Goal: Task Accomplishment & Management: Complete application form

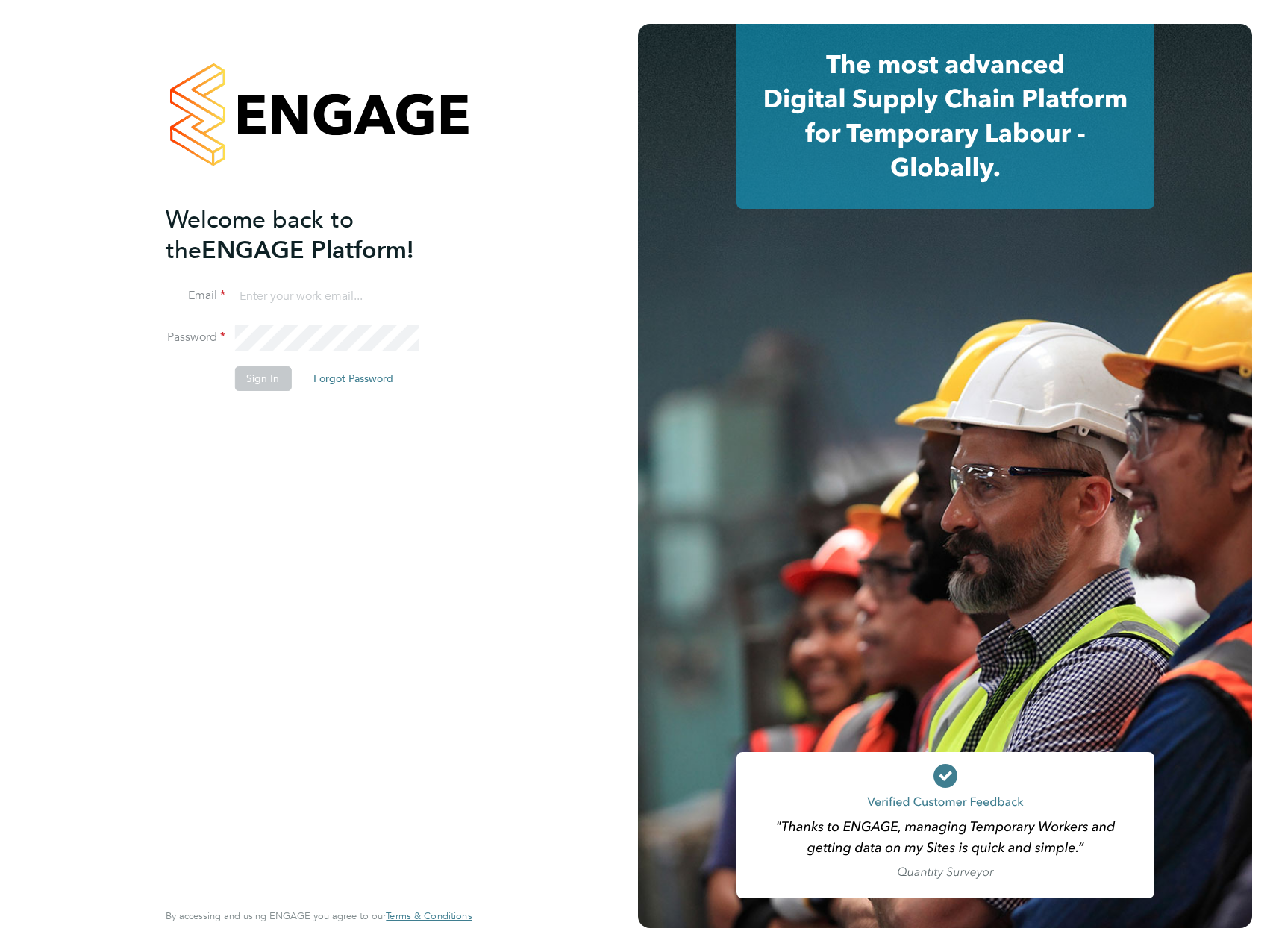
type input "[PERSON_NAME][EMAIL_ADDRESS][PERSON_NAME][DOMAIN_NAME]"
click at [262, 395] on li "Sign In Forgot Password" at bounding box center [310, 385] width 291 height 39
click at [268, 379] on button "Sign In" at bounding box center [263, 379] width 57 height 24
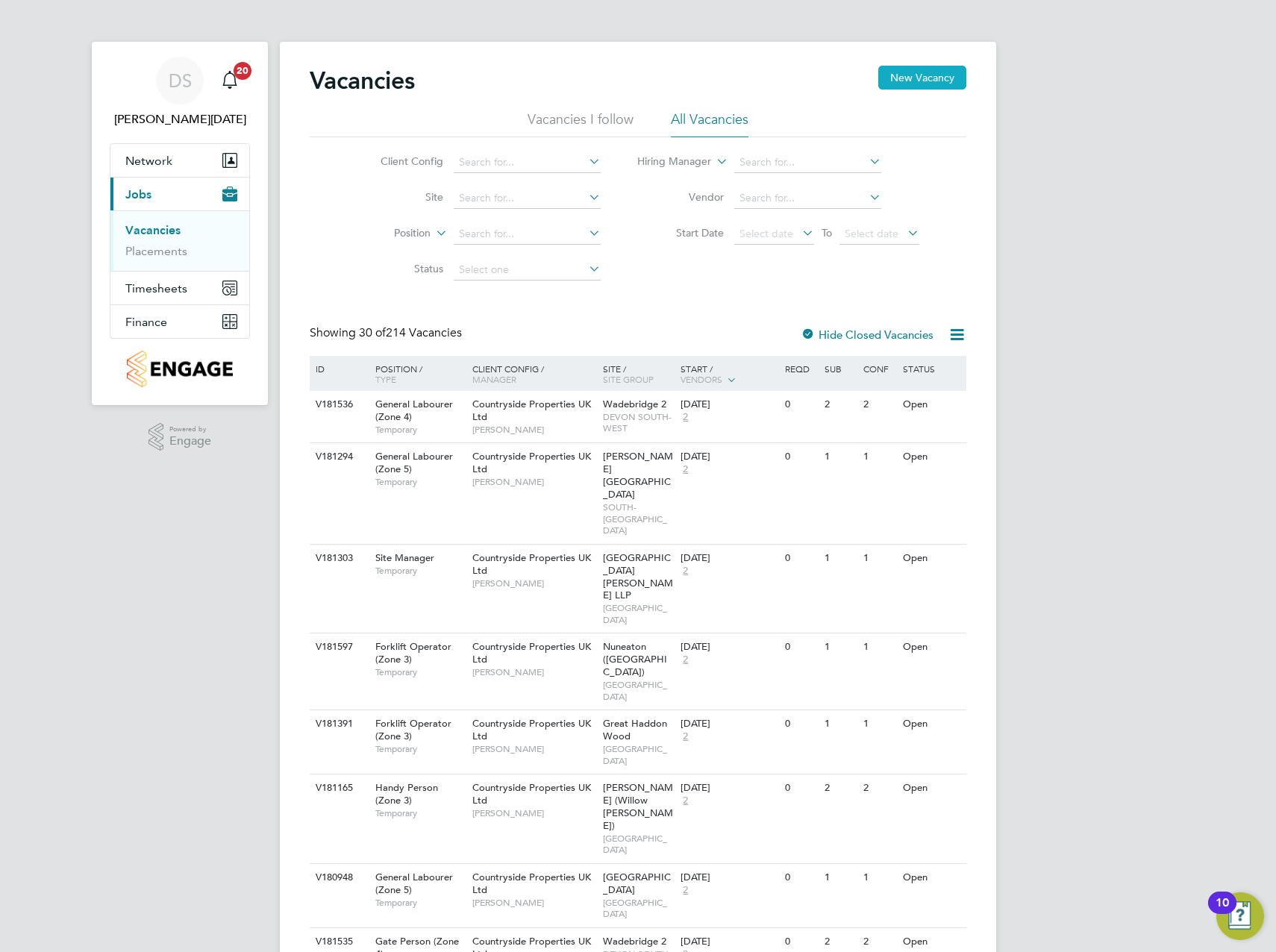
click at [913, 70] on button "New Vacancy" at bounding box center [922, 78] width 88 height 24
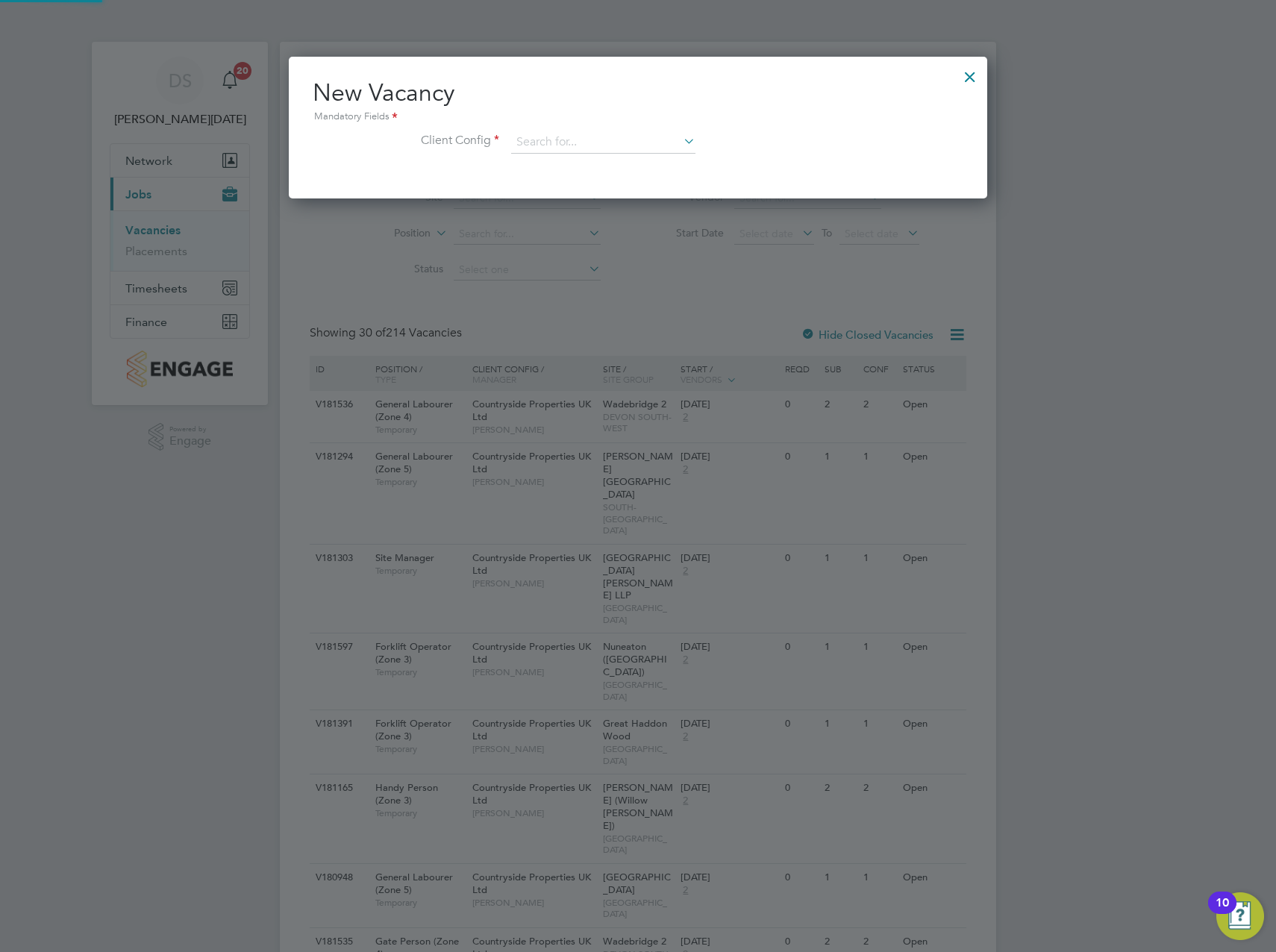
scroll to position [141, 699]
click at [596, 141] on input at bounding box center [604, 142] width 185 height 22
click at [632, 316] on li "Countryside Properties UK Ltd" at bounding box center [701, 325] width 382 height 20
type input "Countryside Properties UK Ltd"
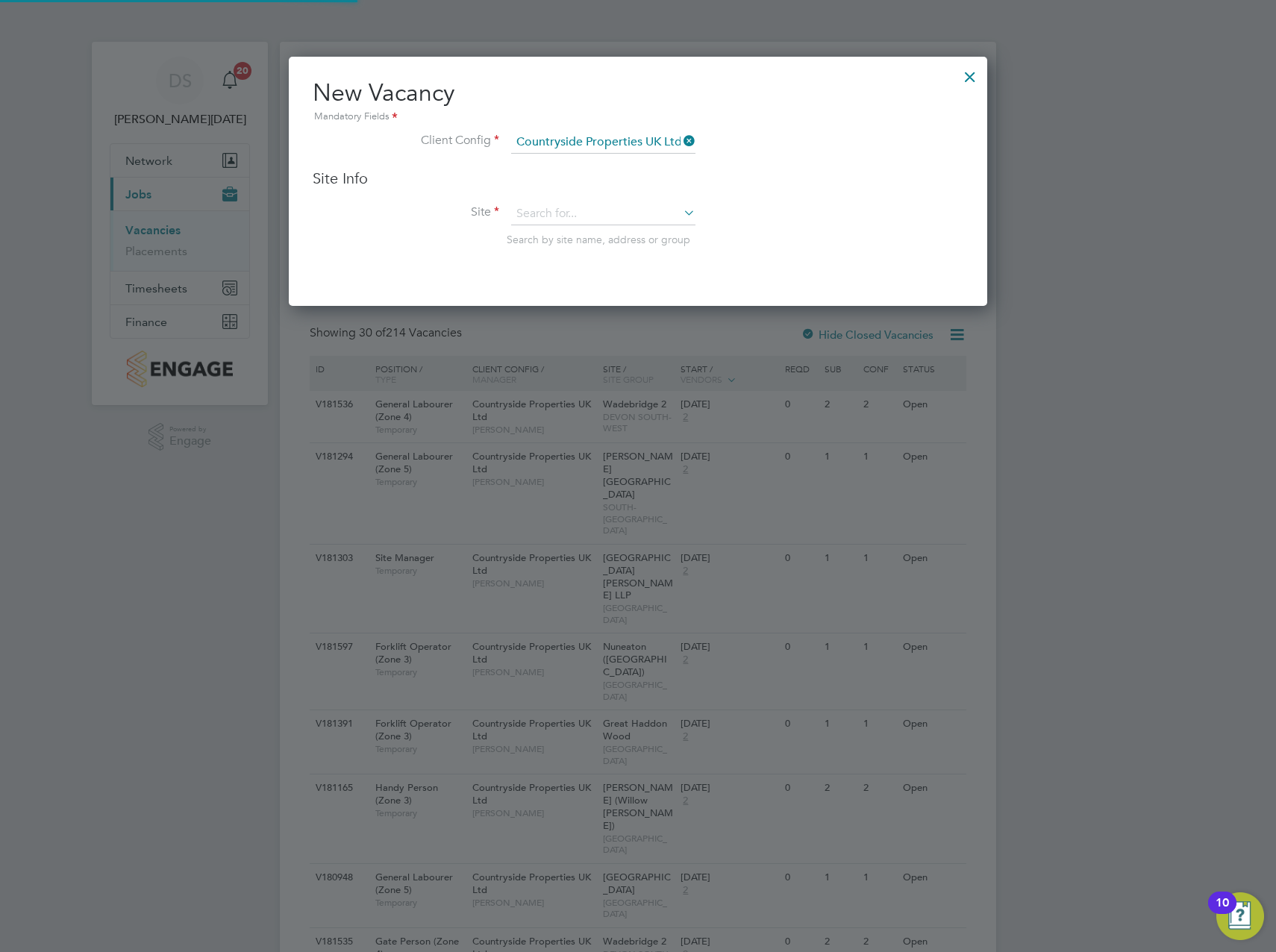
click at [604, 202] on div "Site Info Site Search by site name, address or group" at bounding box center [638, 222] width 651 height 108
click at [599, 219] on input at bounding box center [604, 214] width 185 height 22
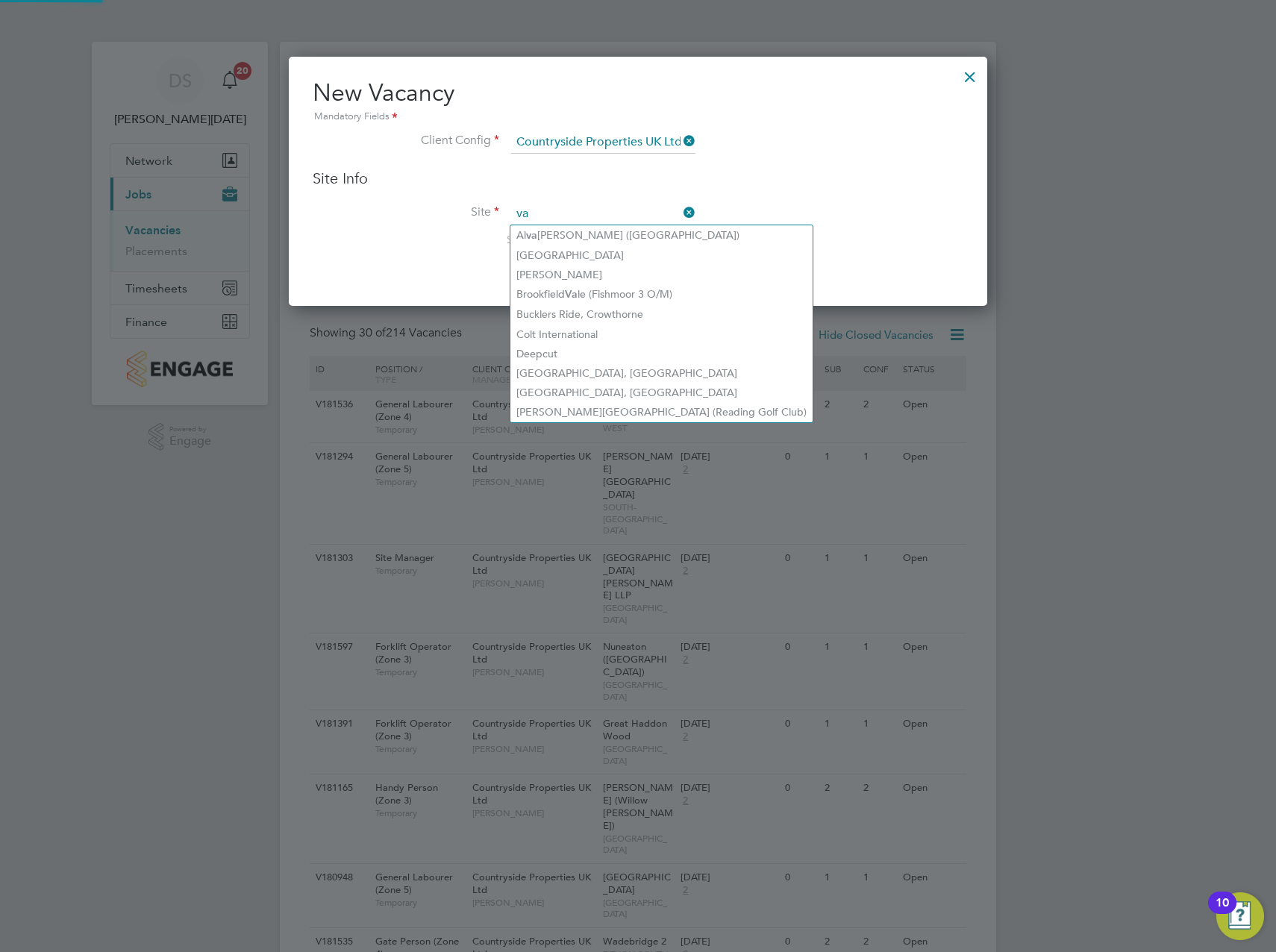
type input "v"
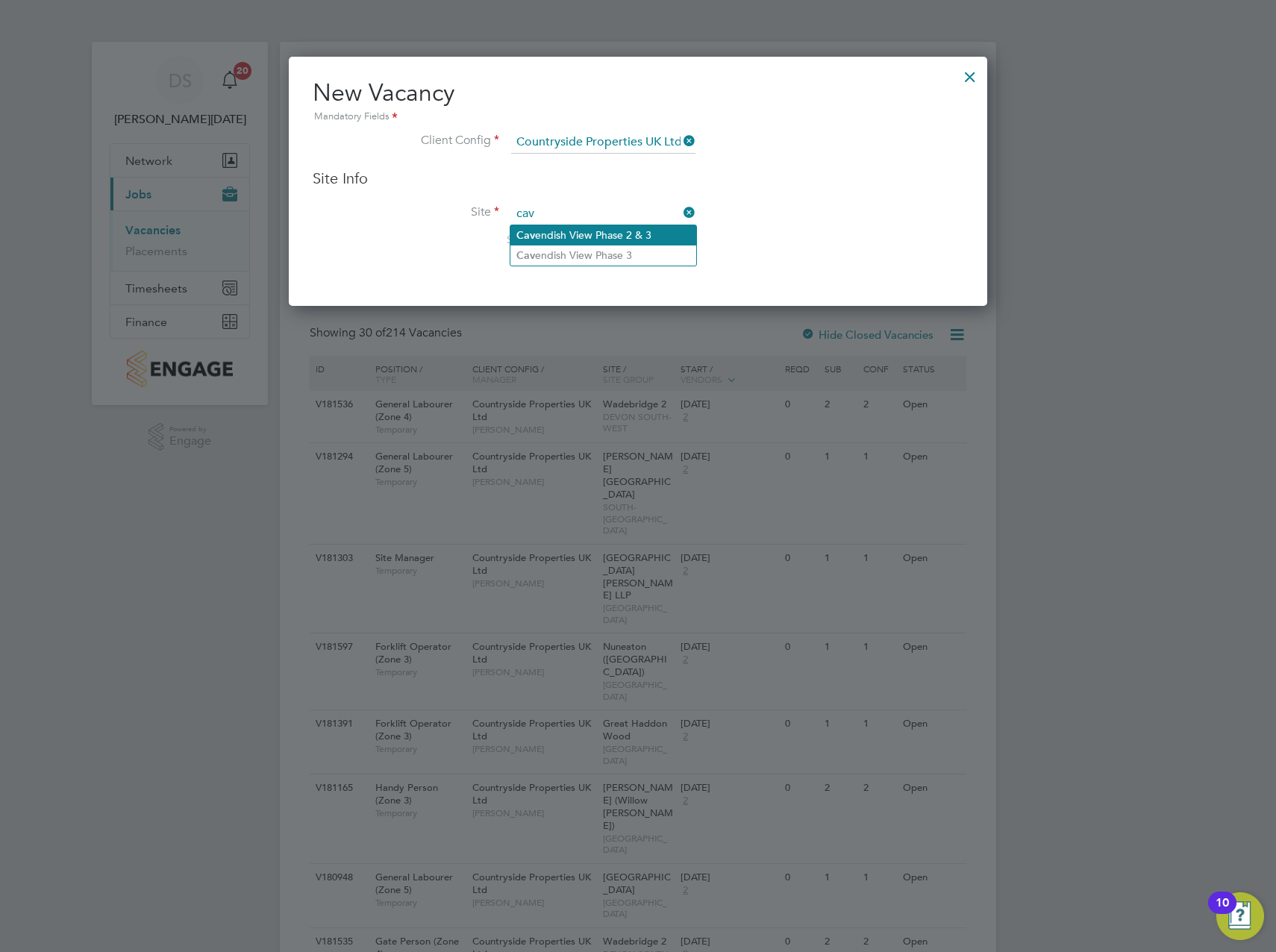
click at [604, 234] on li "Cav endish View Phase 2 & 3" at bounding box center [603, 235] width 185 height 20
type input "Cavendish View Phase 2 & 3"
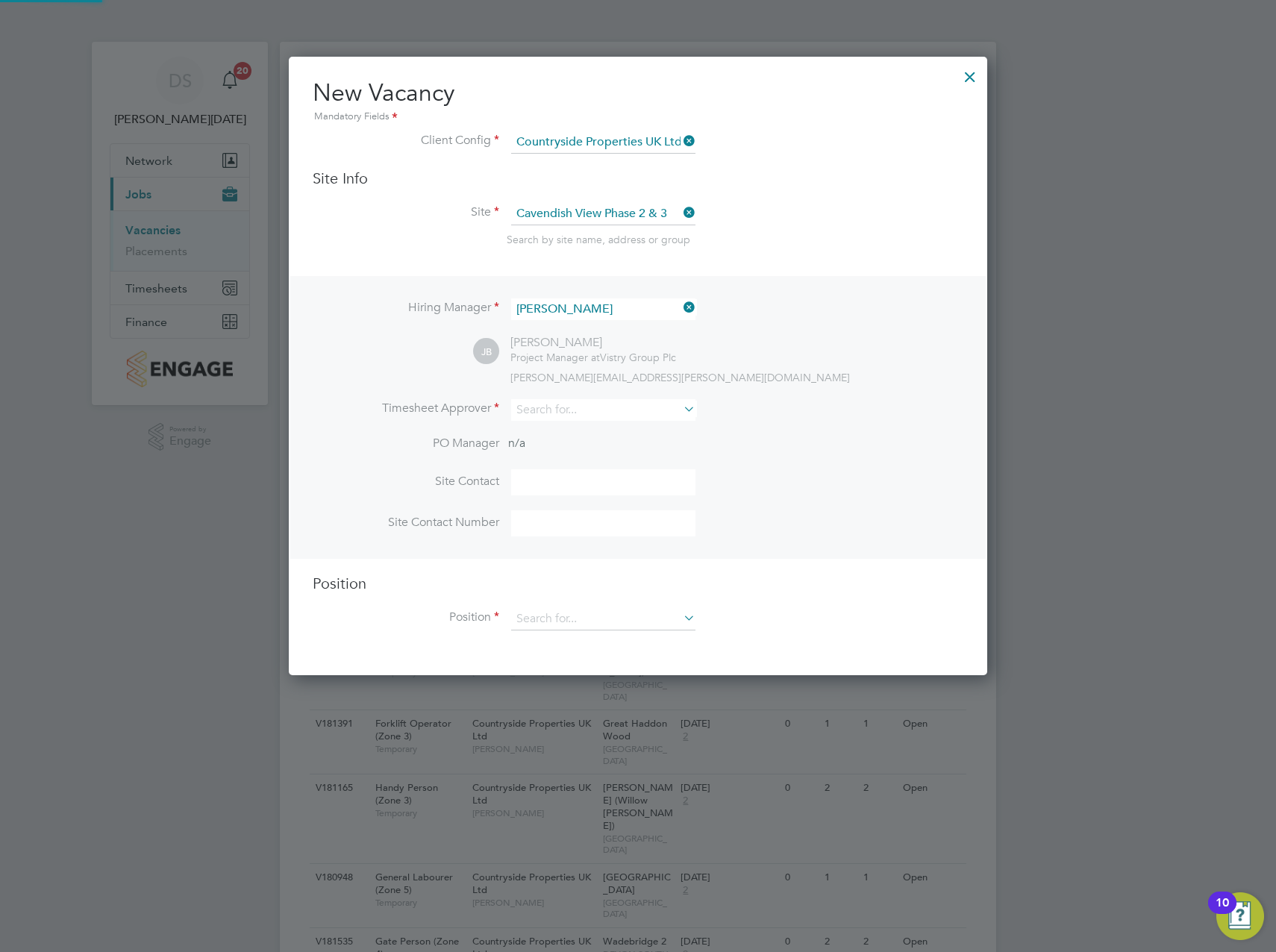
scroll to position [619, 699]
click at [576, 403] on input at bounding box center [604, 410] width 185 height 22
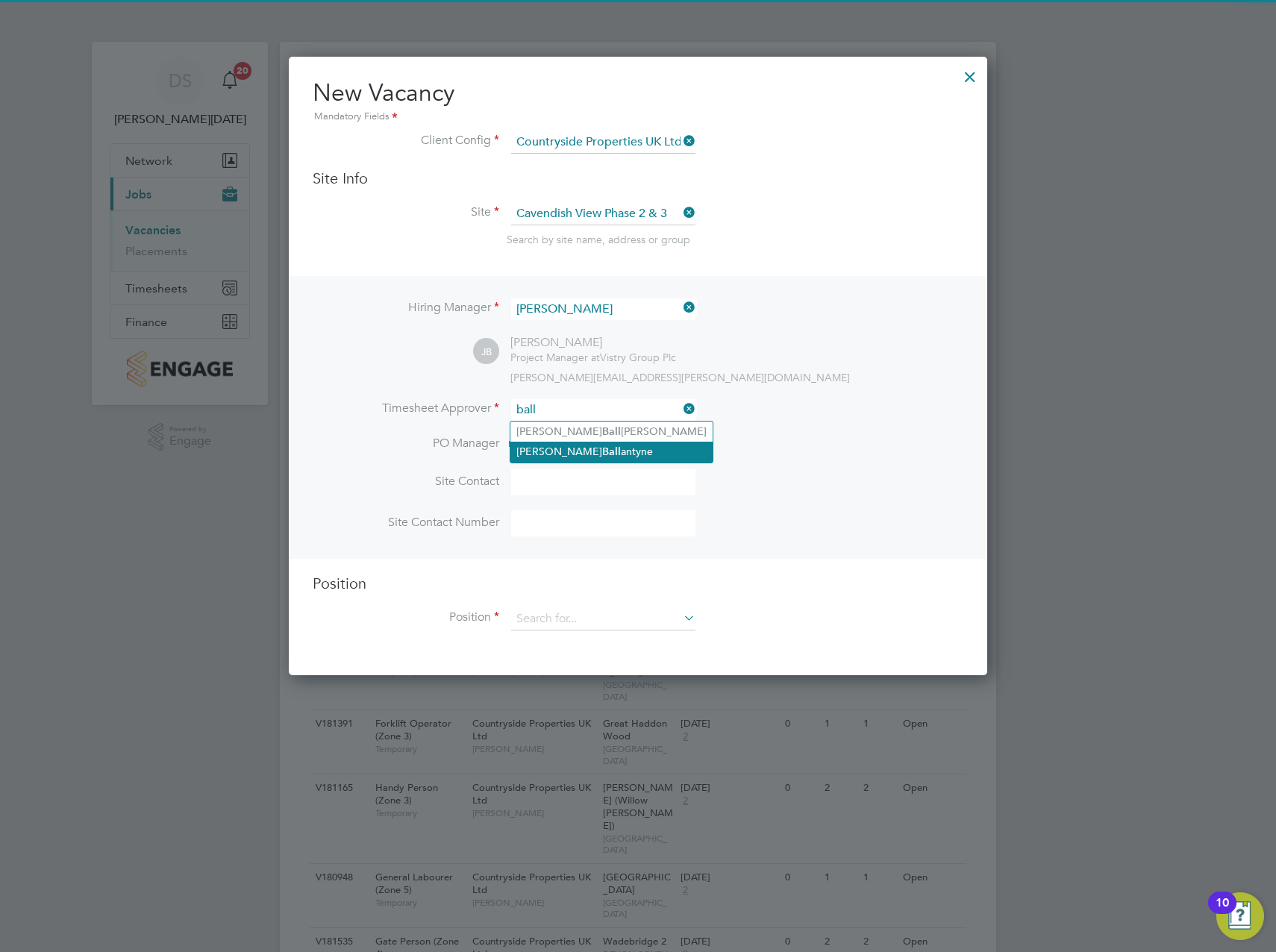
click at [566, 442] on li "James Ball antyne" at bounding box center [611, 451] width 202 height 20
type input "James Ballantyne"
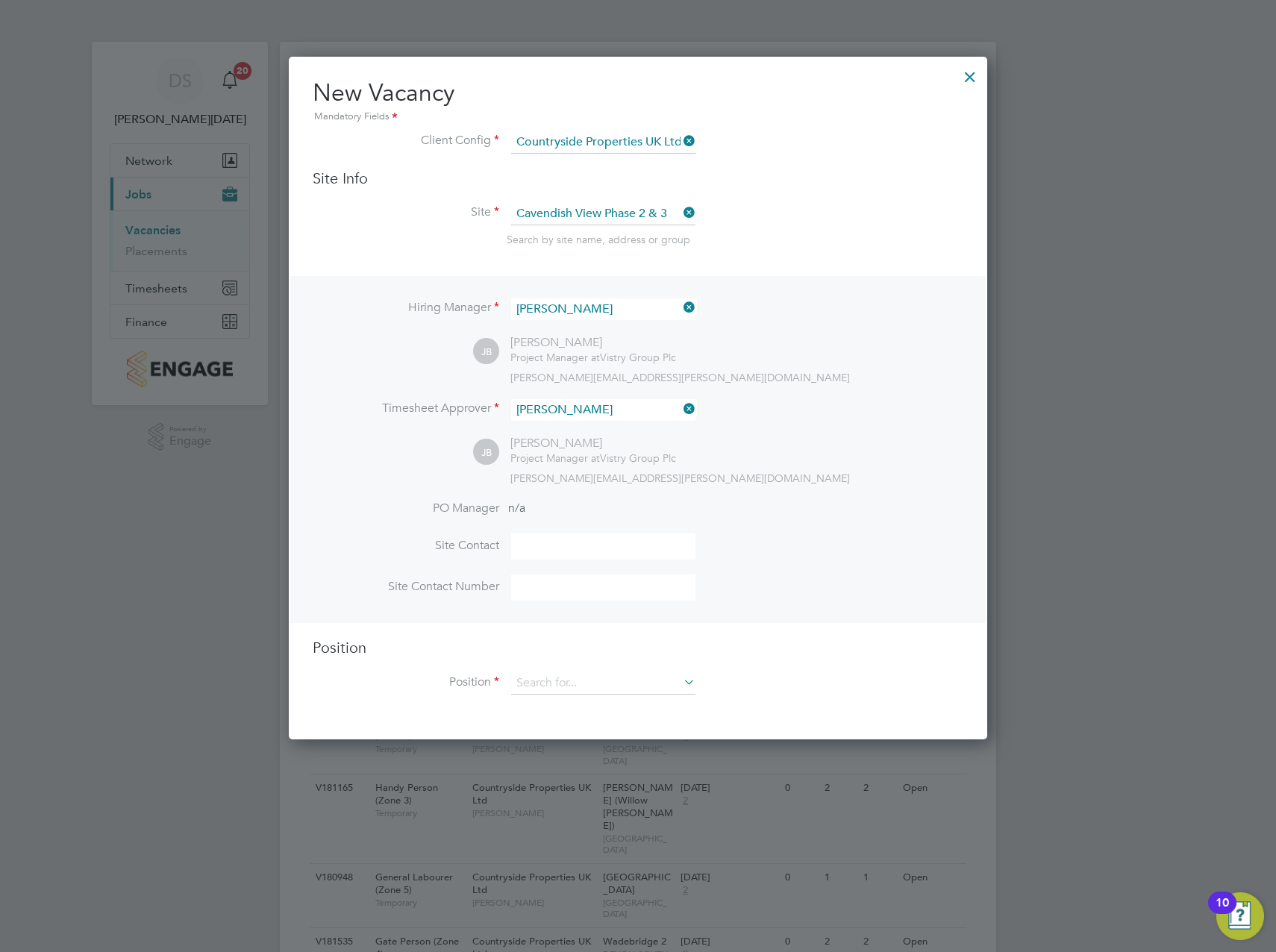
scroll to position [685, 699]
click at [586, 687] on input at bounding box center [604, 684] width 185 height 22
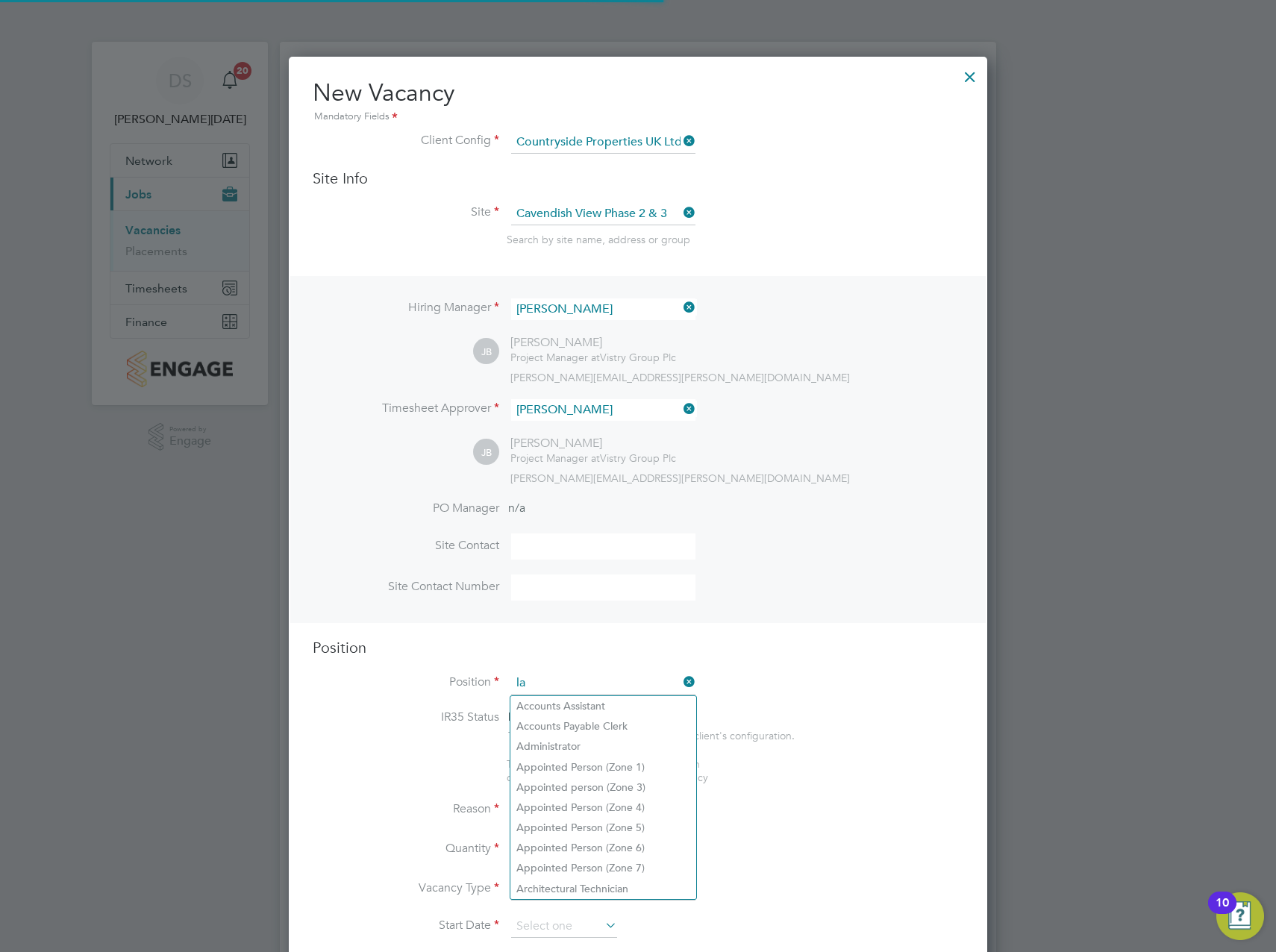
scroll to position [8, 8]
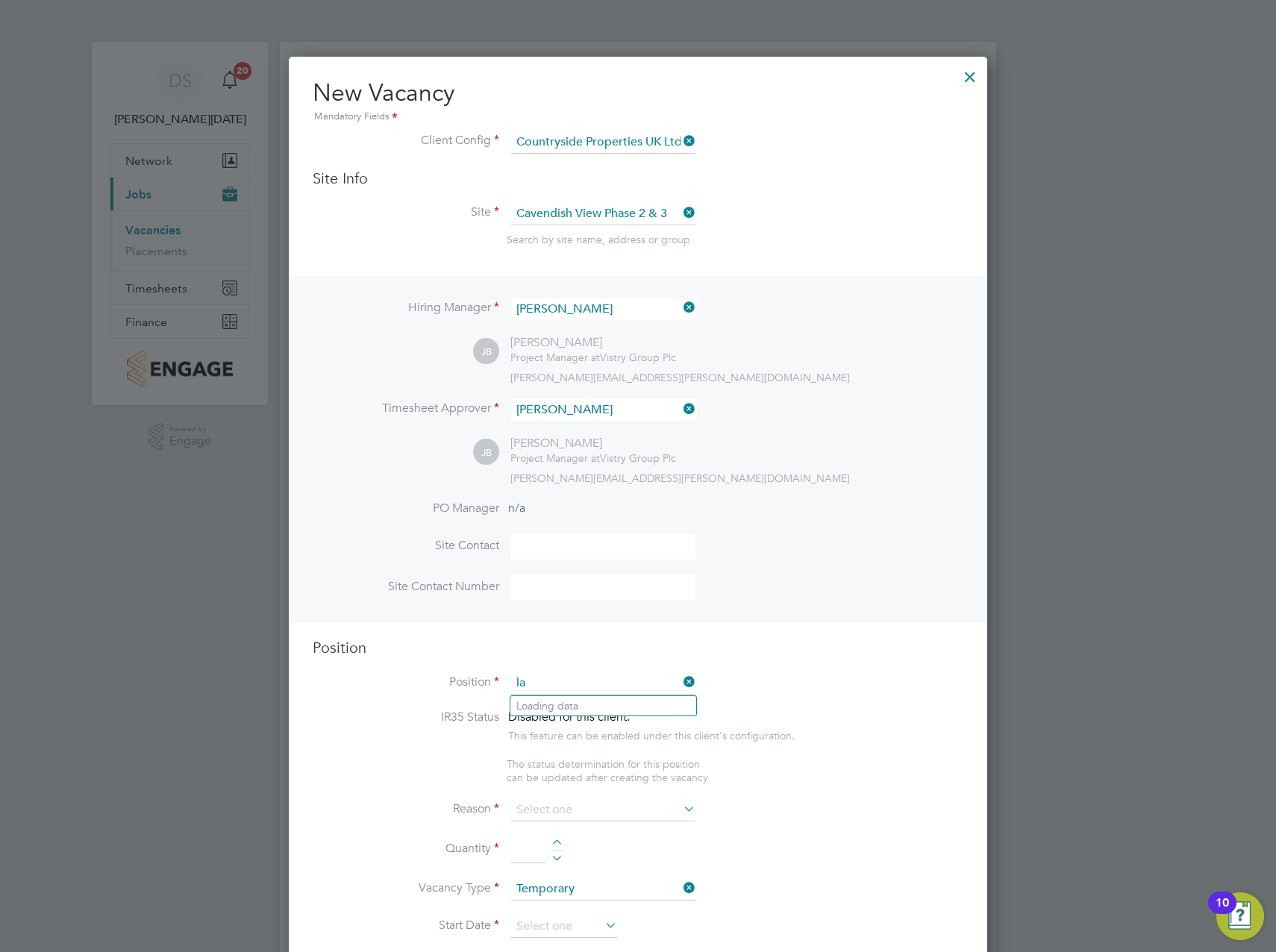
type input "l"
click at [593, 732] on li "Handy Person (Zone 2)" at bounding box center [603, 726] width 185 height 20
type input "Handy Person (Zone 2)"
type textarea "- Perform repair and maintenance tasks on doors, furniture, fixtures and applia…"
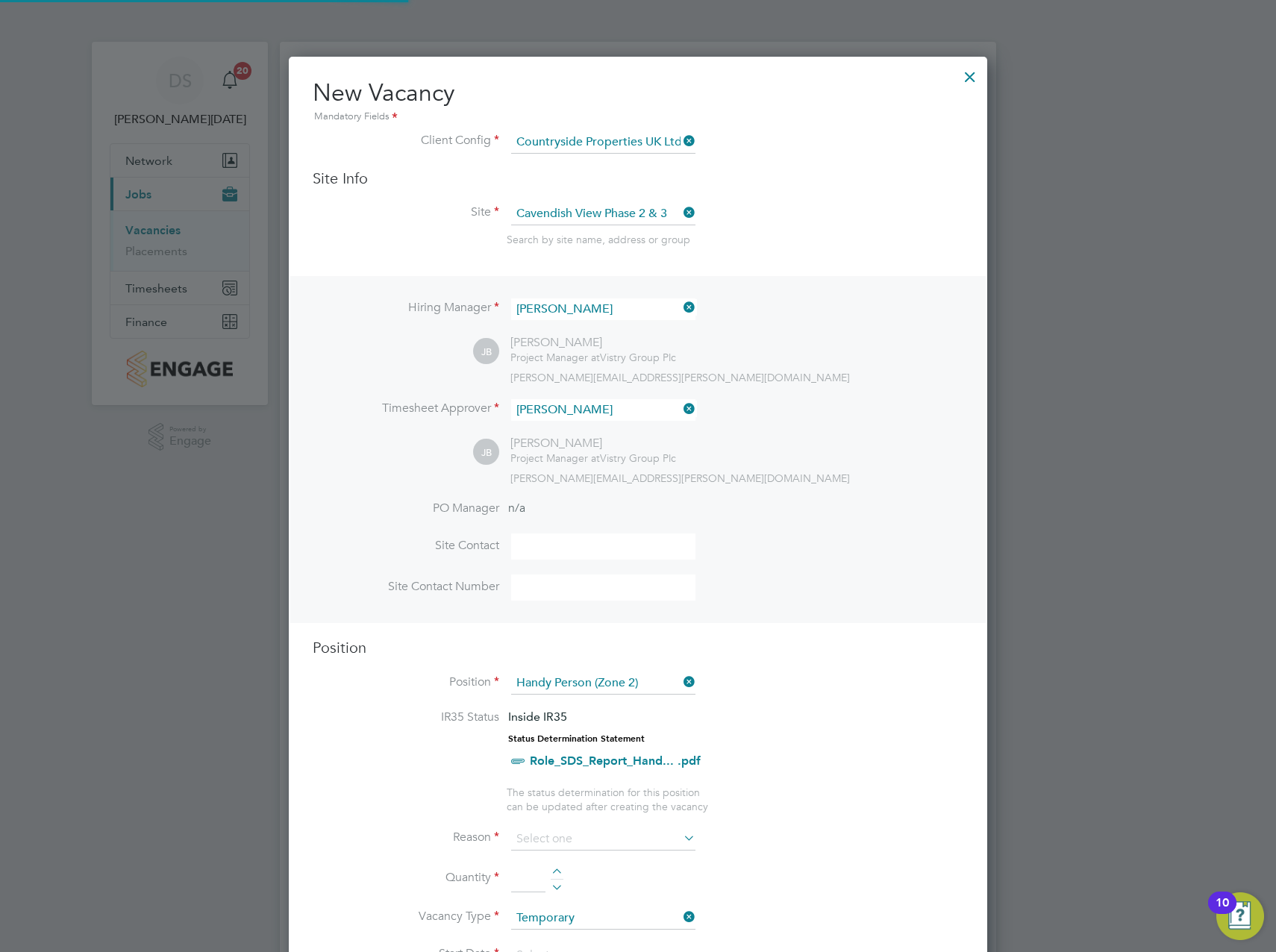
scroll to position [44, 78]
click at [591, 831] on input at bounding box center [604, 839] width 185 height 22
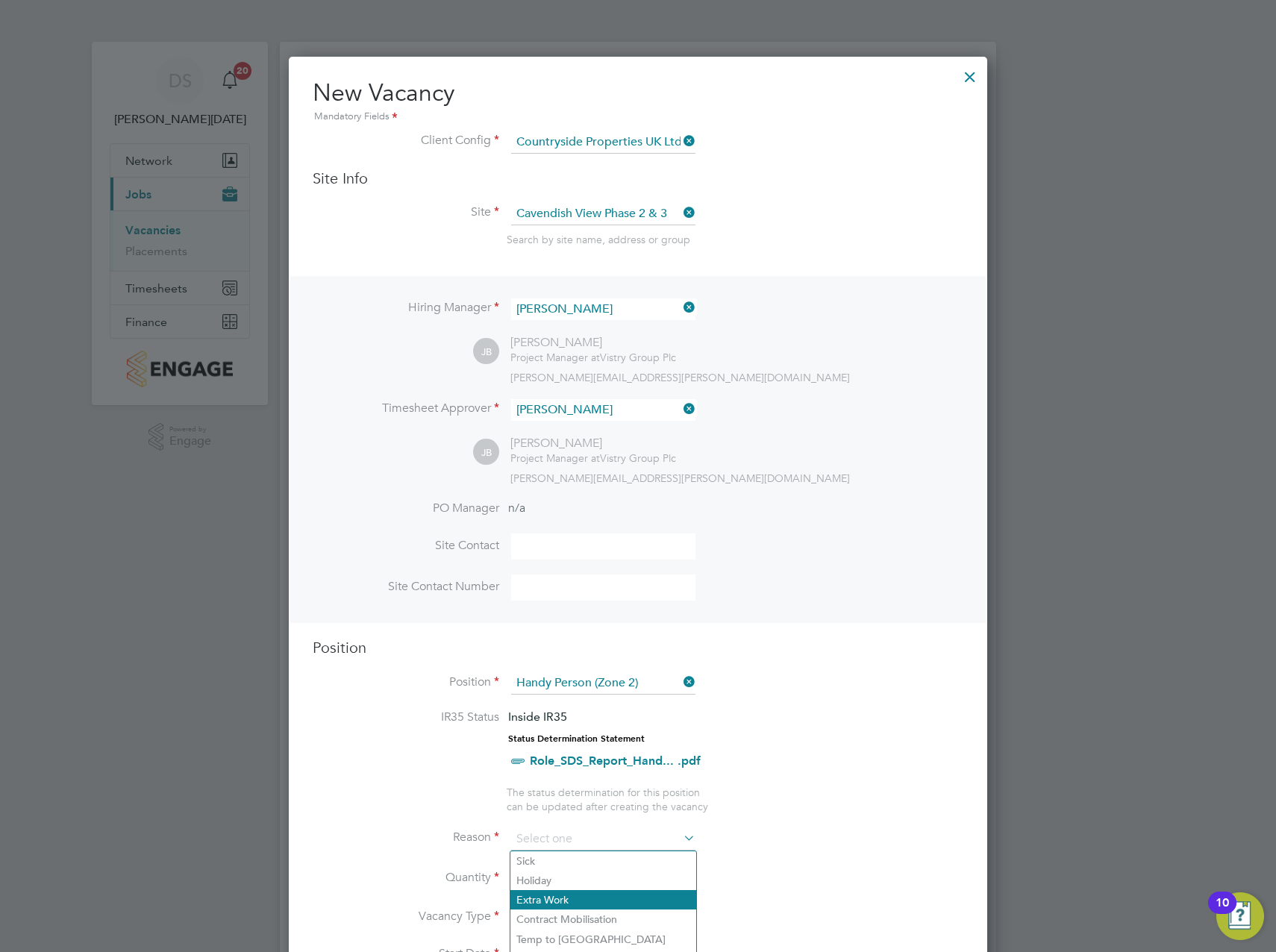
click at [581, 895] on li "Extra Work" at bounding box center [603, 899] width 185 height 19
type input "Extra Work"
click at [558, 865] on li "Reason Extra Work" at bounding box center [638, 846] width 651 height 37
click at [553, 867] on li "Quantity" at bounding box center [638, 886] width 651 height 41
click at [558, 872] on div at bounding box center [557, 874] width 13 height 10
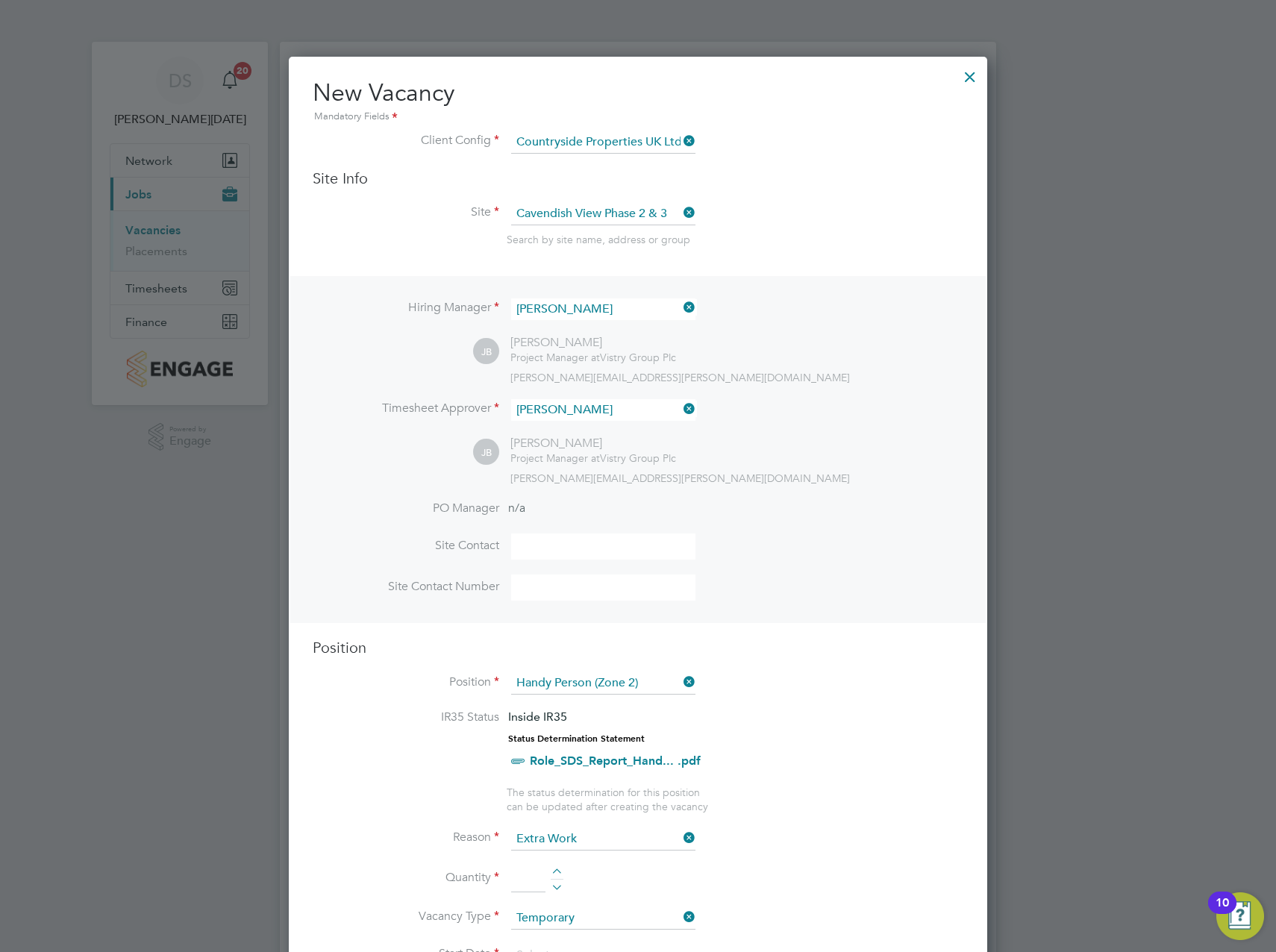
type input "1"
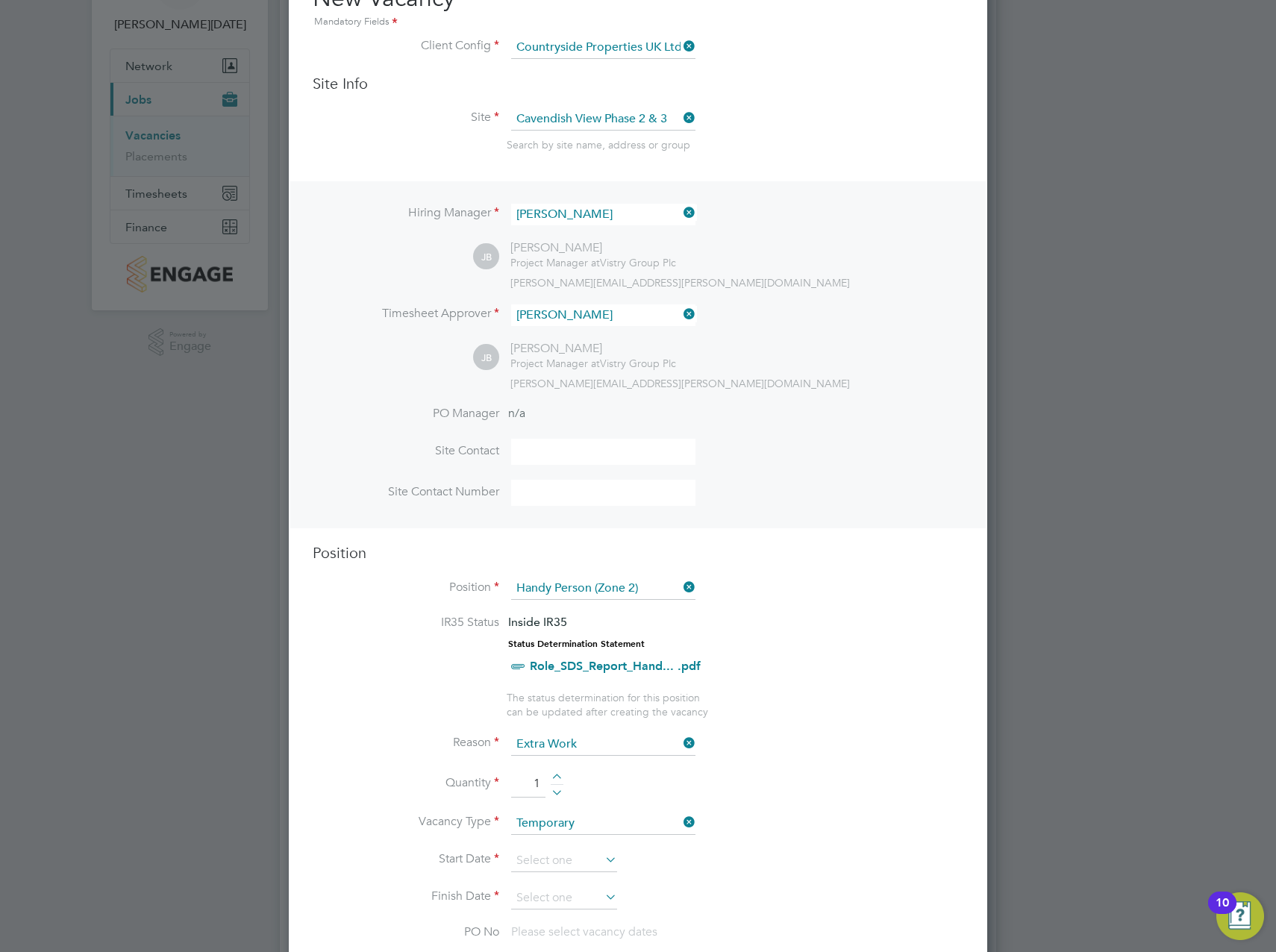
scroll to position [298, 0]
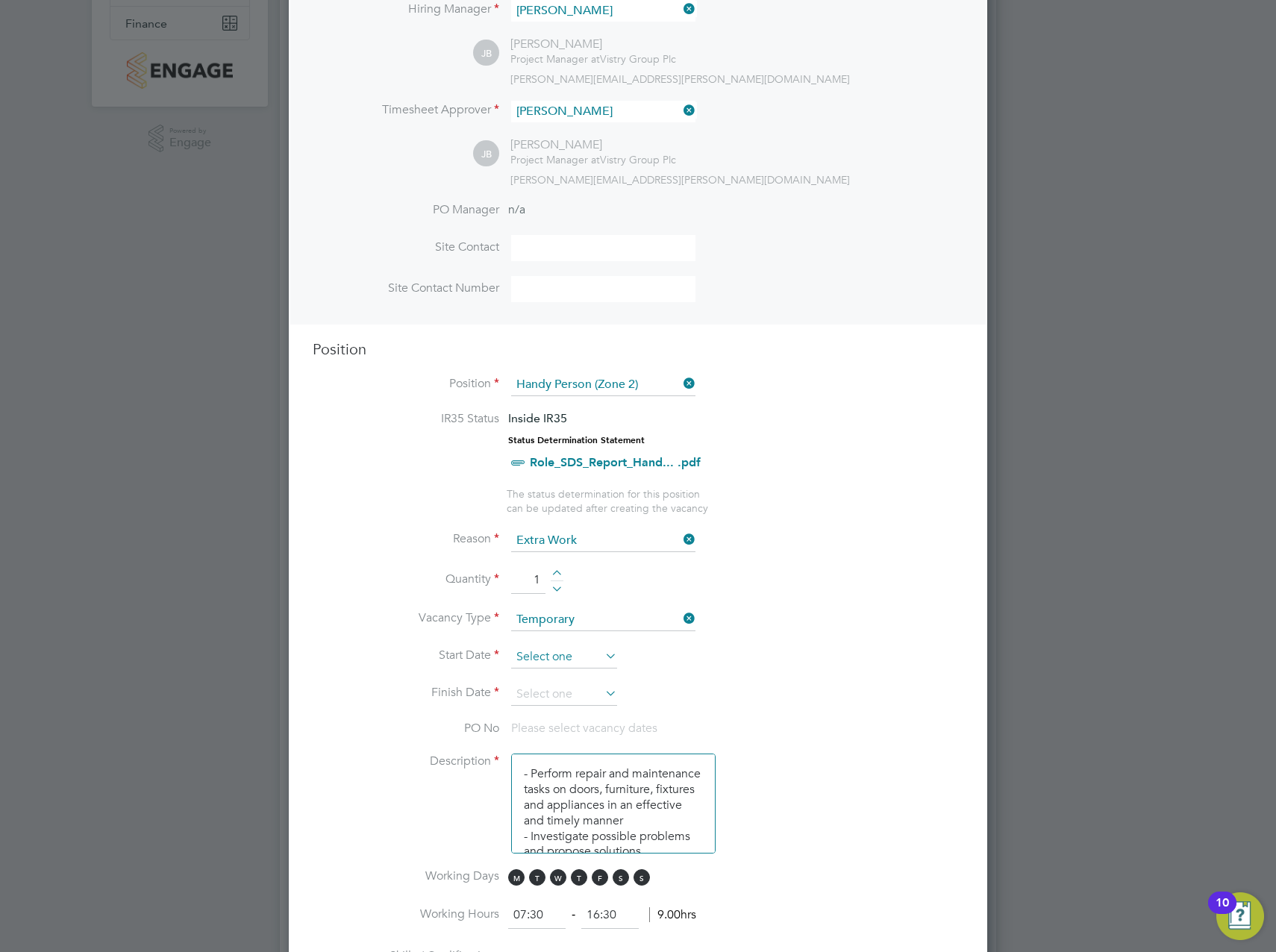
click at [571, 654] on input at bounding box center [564, 657] width 106 height 22
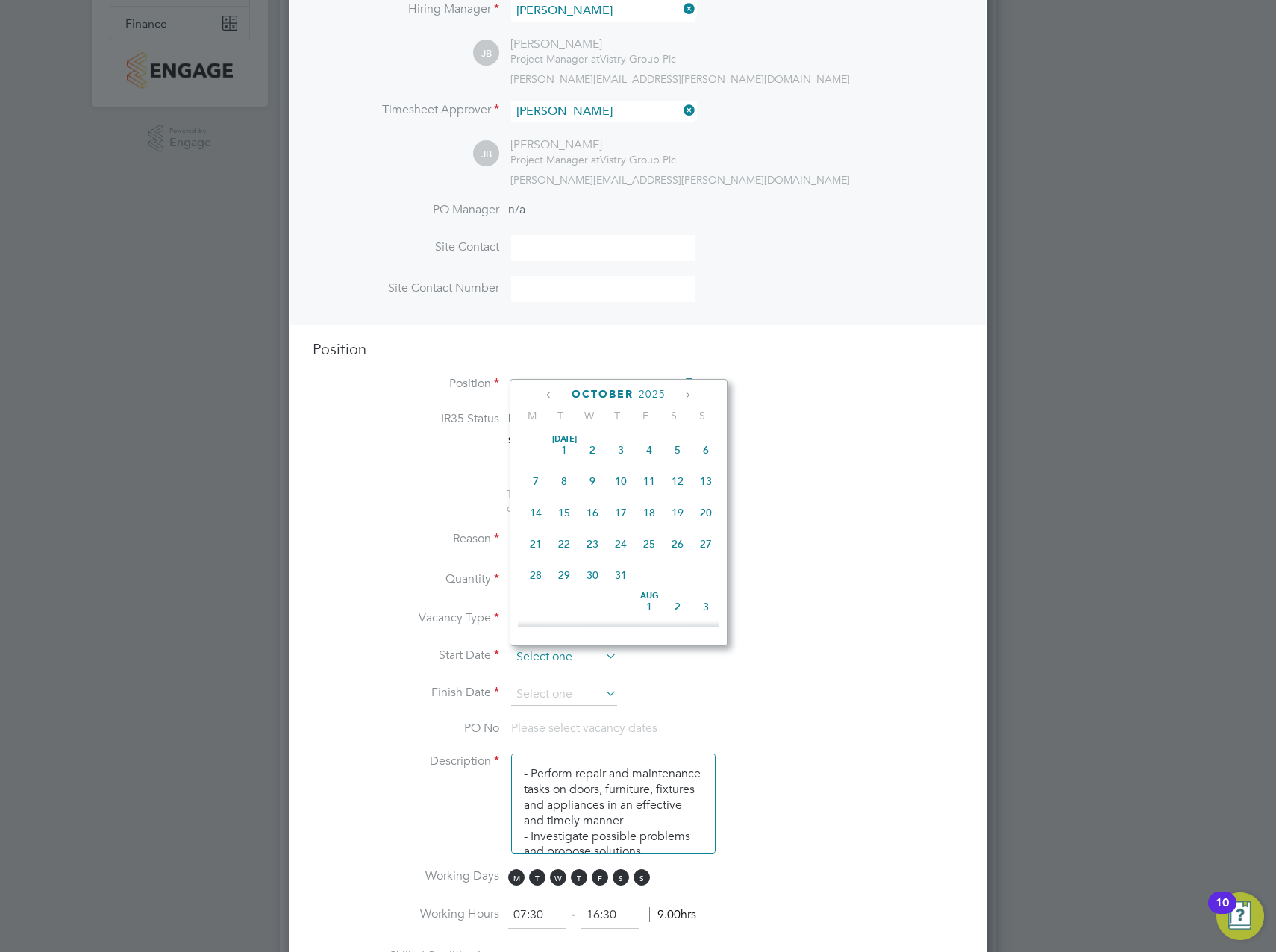
scroll to position [420, 0]
click at [622, 509] on span "2" at bounding box center [620, 501] width 28 height 28
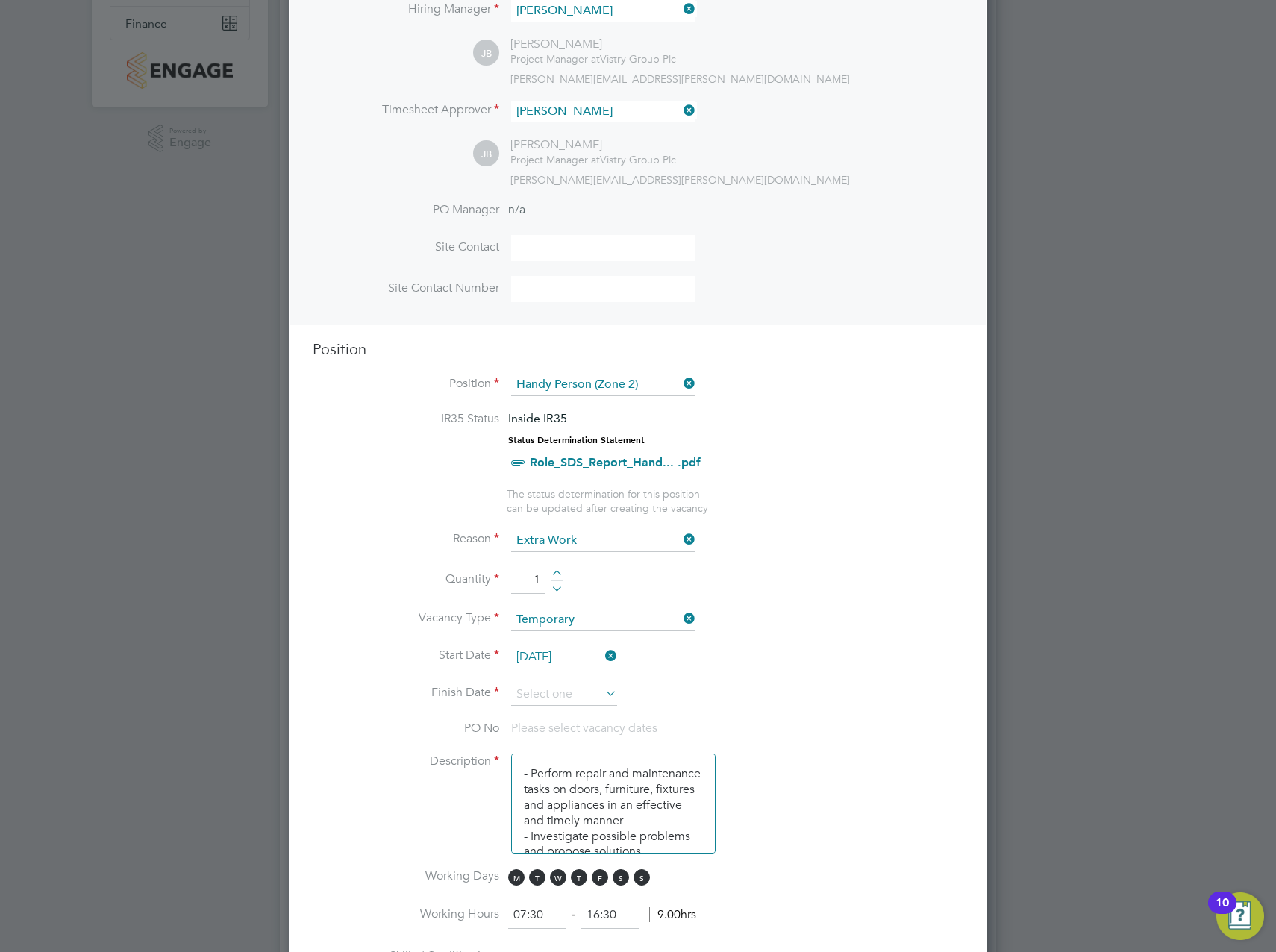
click at [581, 654] on input "02 Oct 2025" at bounding box center [564, 657] width 106 height 22
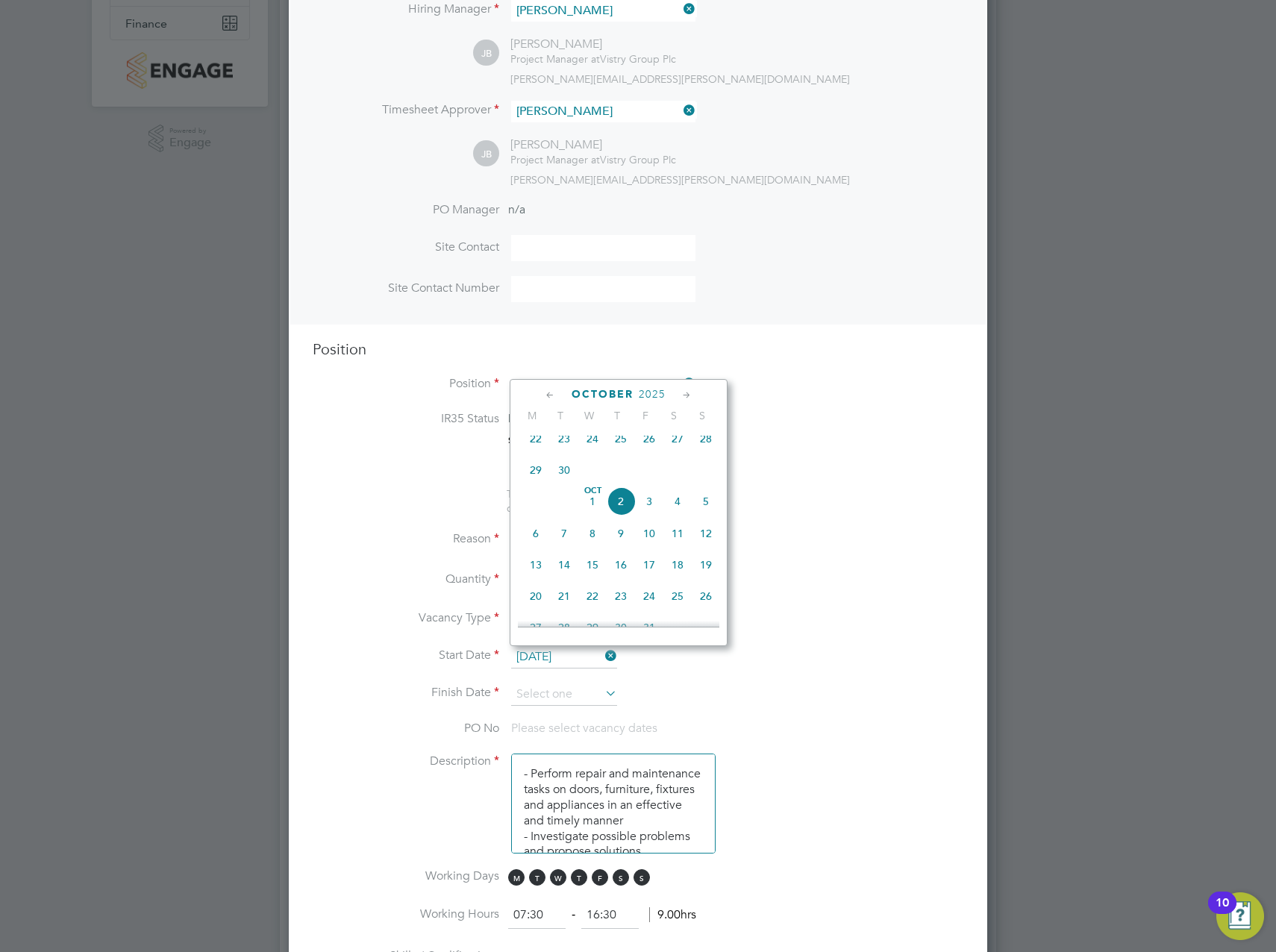
click at [537, 540] on span "6" at bounding box center [535, 533] width 28 height 28
type input "06 Oct 2025"
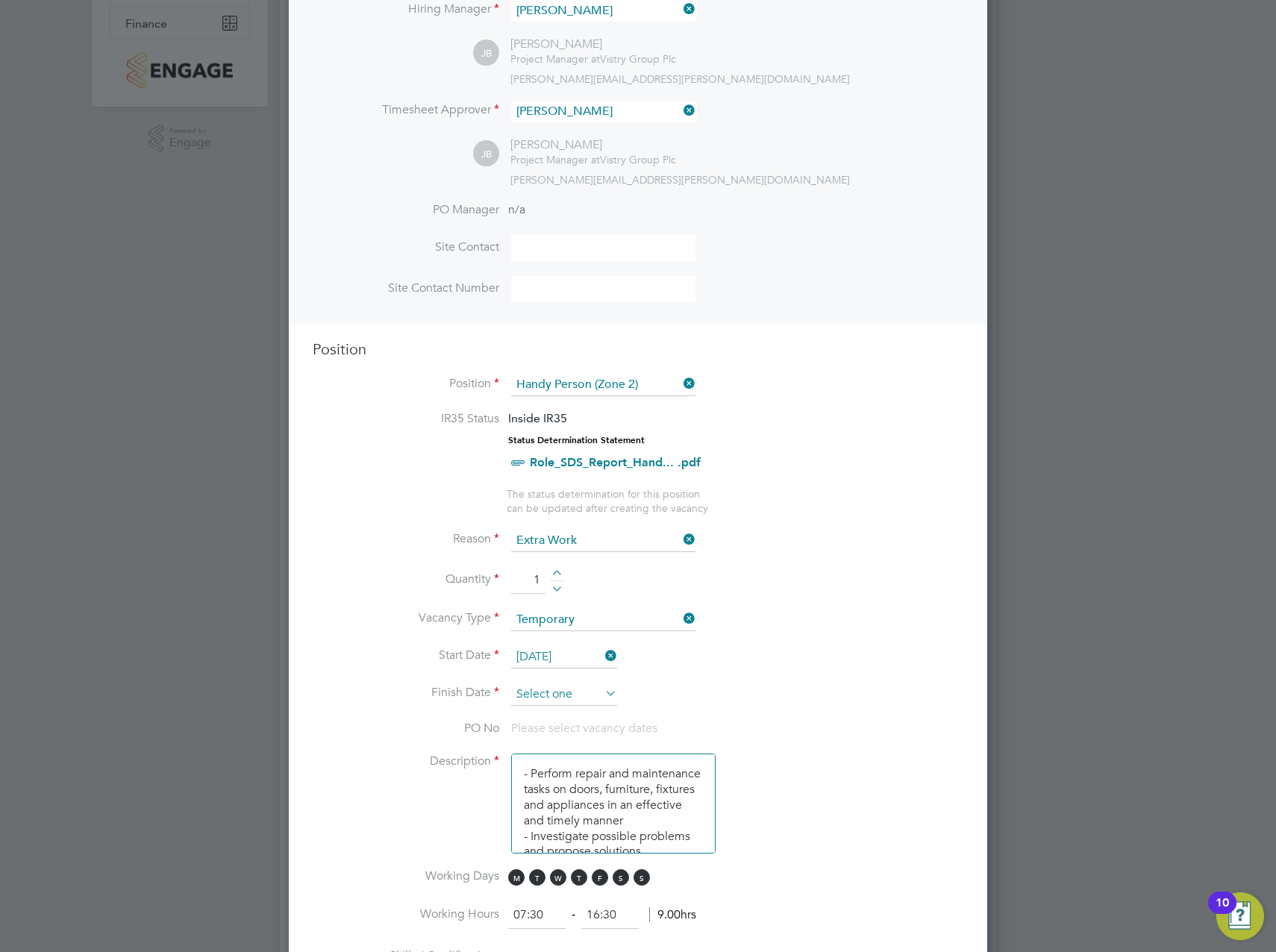
click at [546, 692] on input at bounding box center [564, 695] width 106 height 22
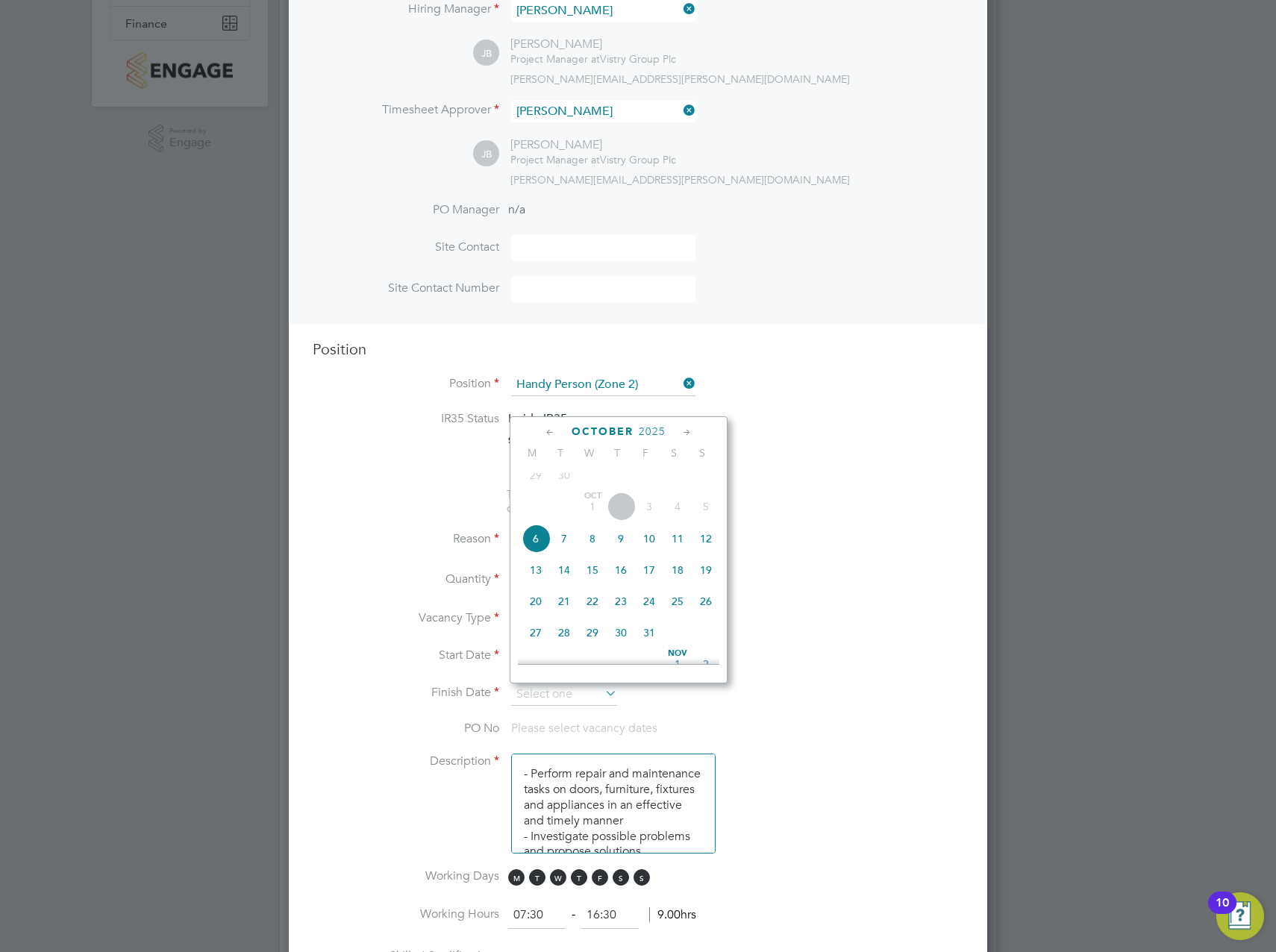
click at [539, 647] on span "27" at bounding box center [535, 632] width 28 height 28
type input "27 Oct 2025"
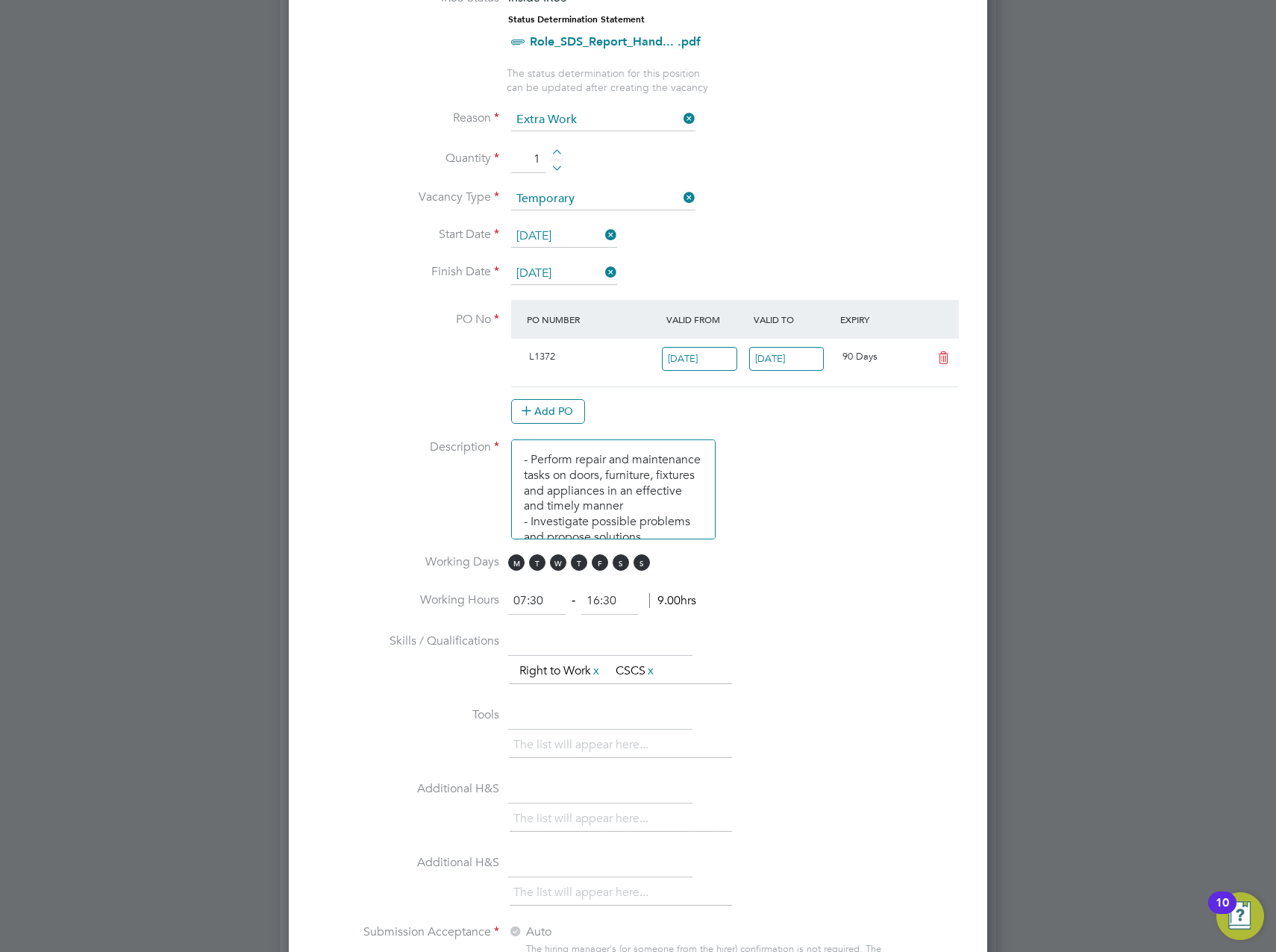
scroll to position [746, 0]
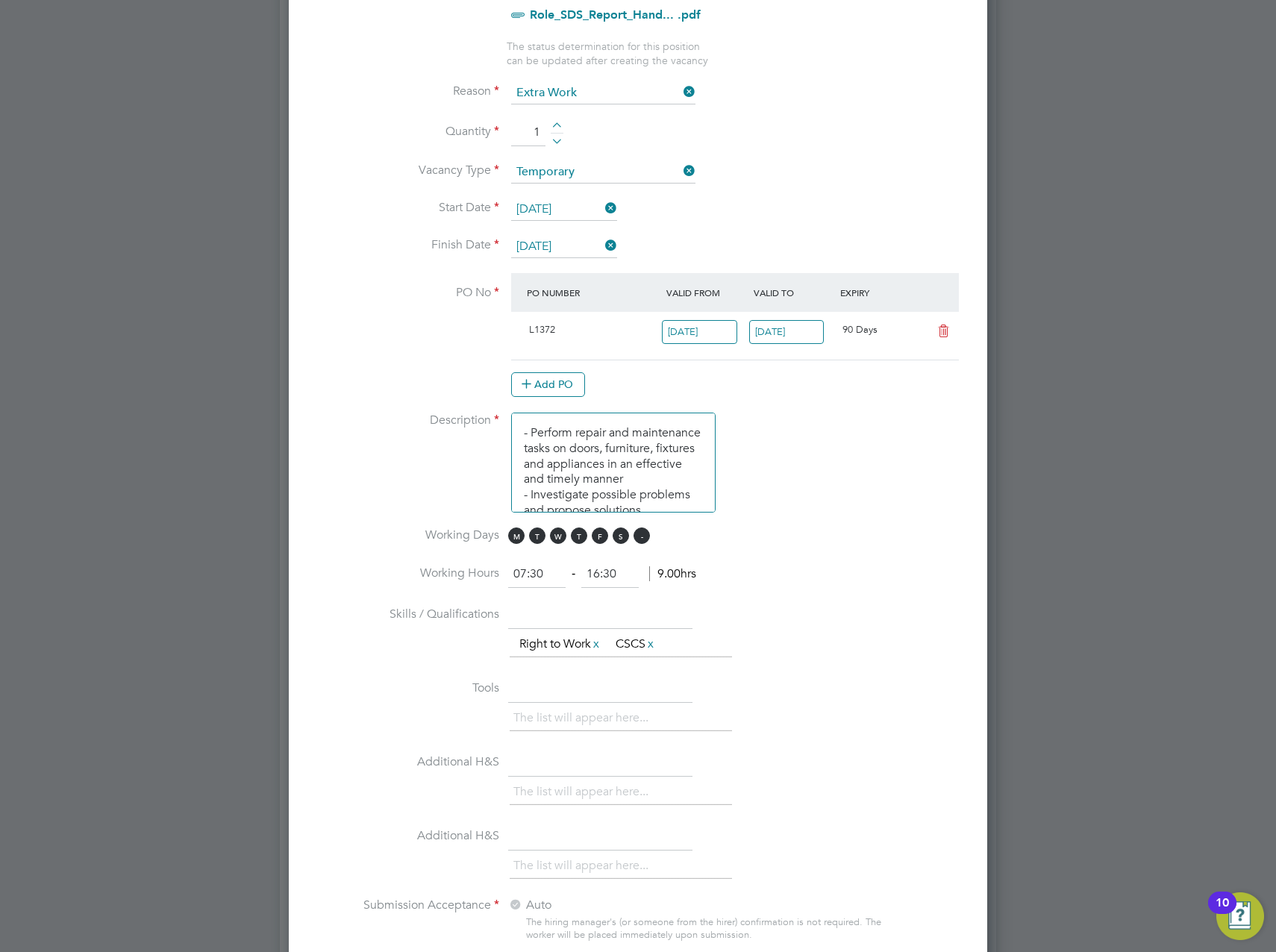
click at [635, 540] on span "S" at bounding box center [641, 536] width 16 height 16
click at [622, 540] on span "S" at bounding box center [620, 536] width 16 height 16
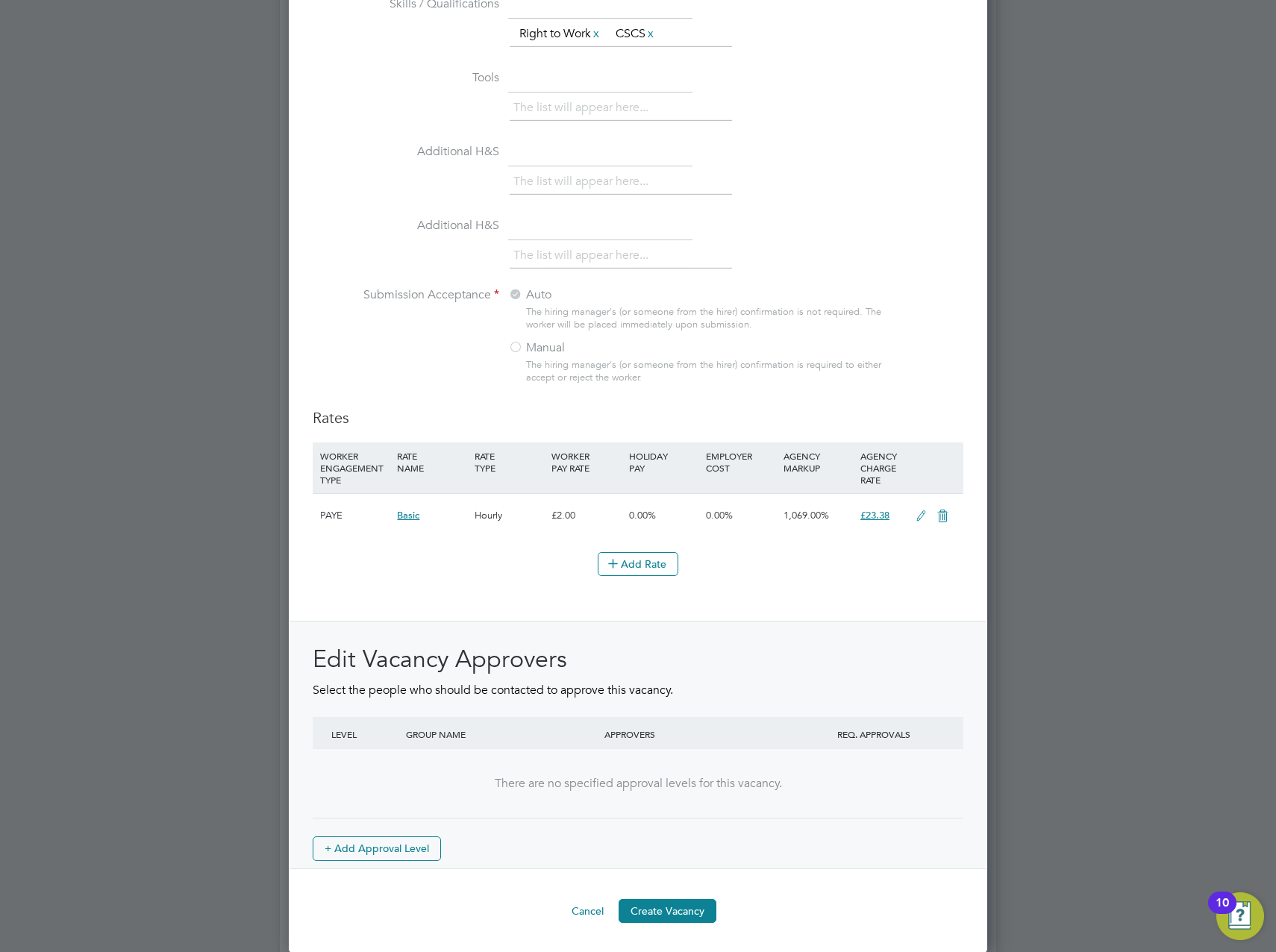
scroll to position [1357, 0]
click at [692, 907] on button "Create Vacancy" at bounding box center [666, 911] width 97 height 24
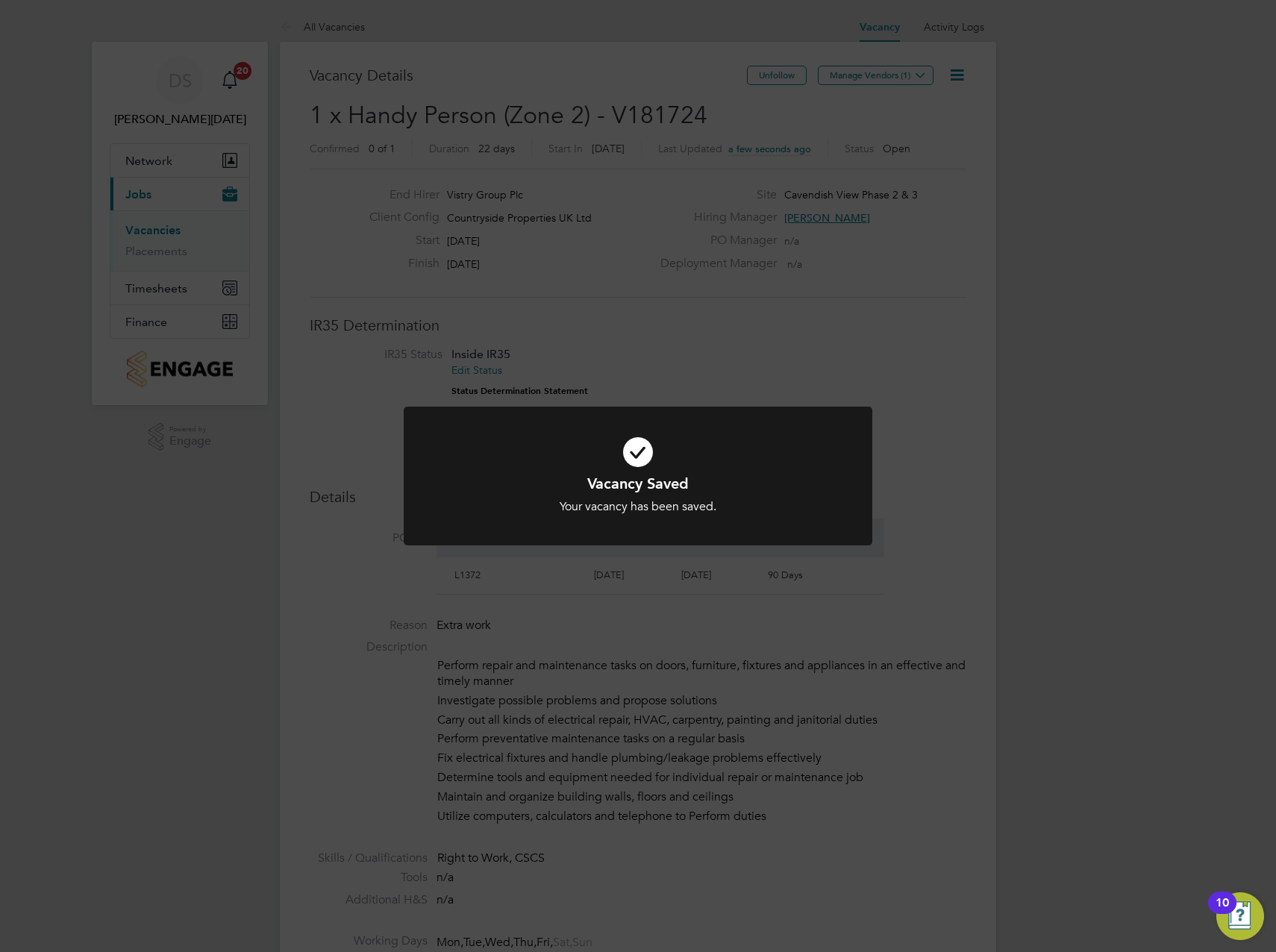
click at [825, 76] on div "Vacancy Saved Your vacancy has been saved. Cancel Okay" at bounding box center [638, 476] width 1276 height 952
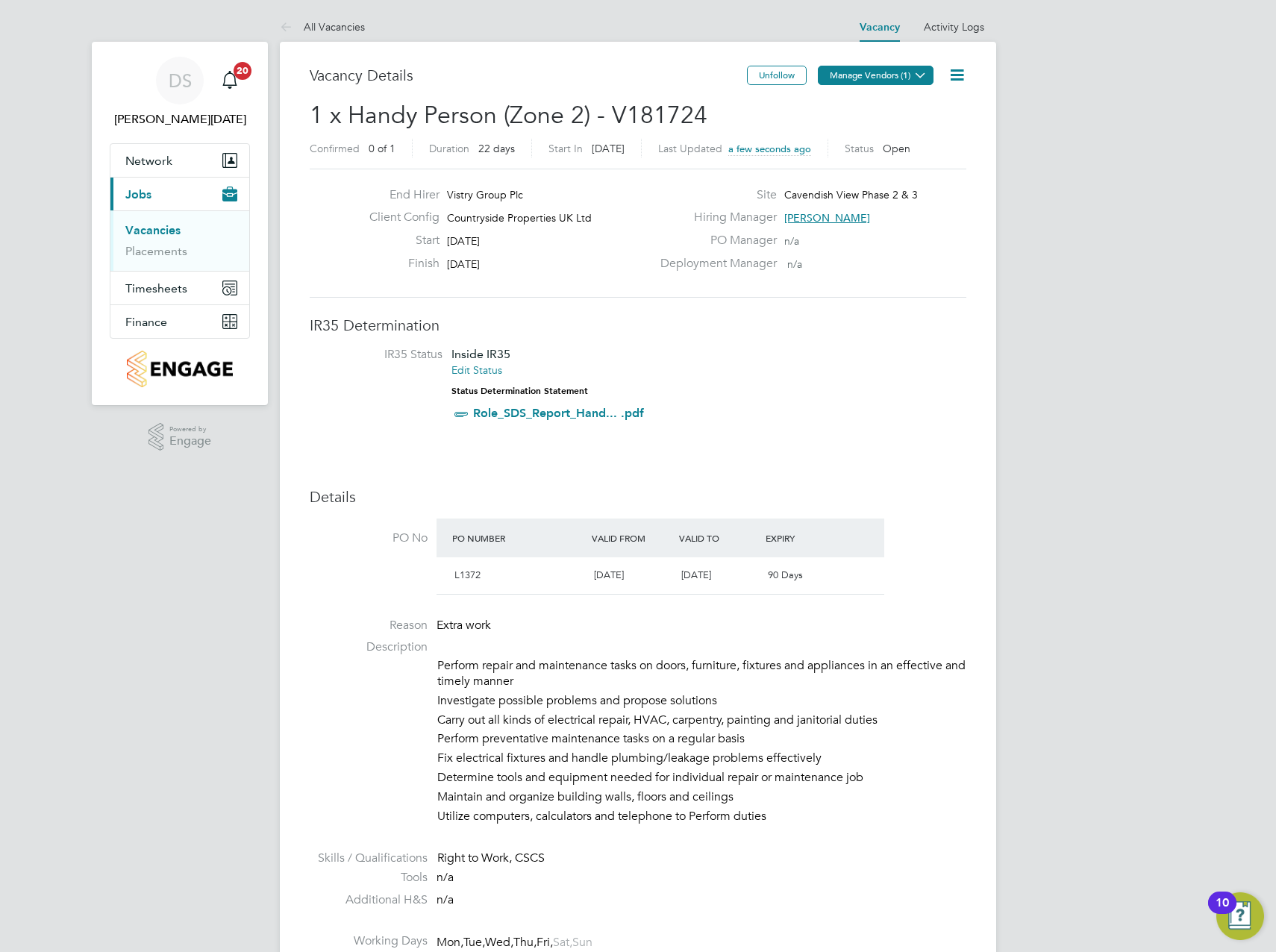
click at [906, 73] on button "Manage Vendors (1)" at bounding box center [875, 75] width 116 height 19
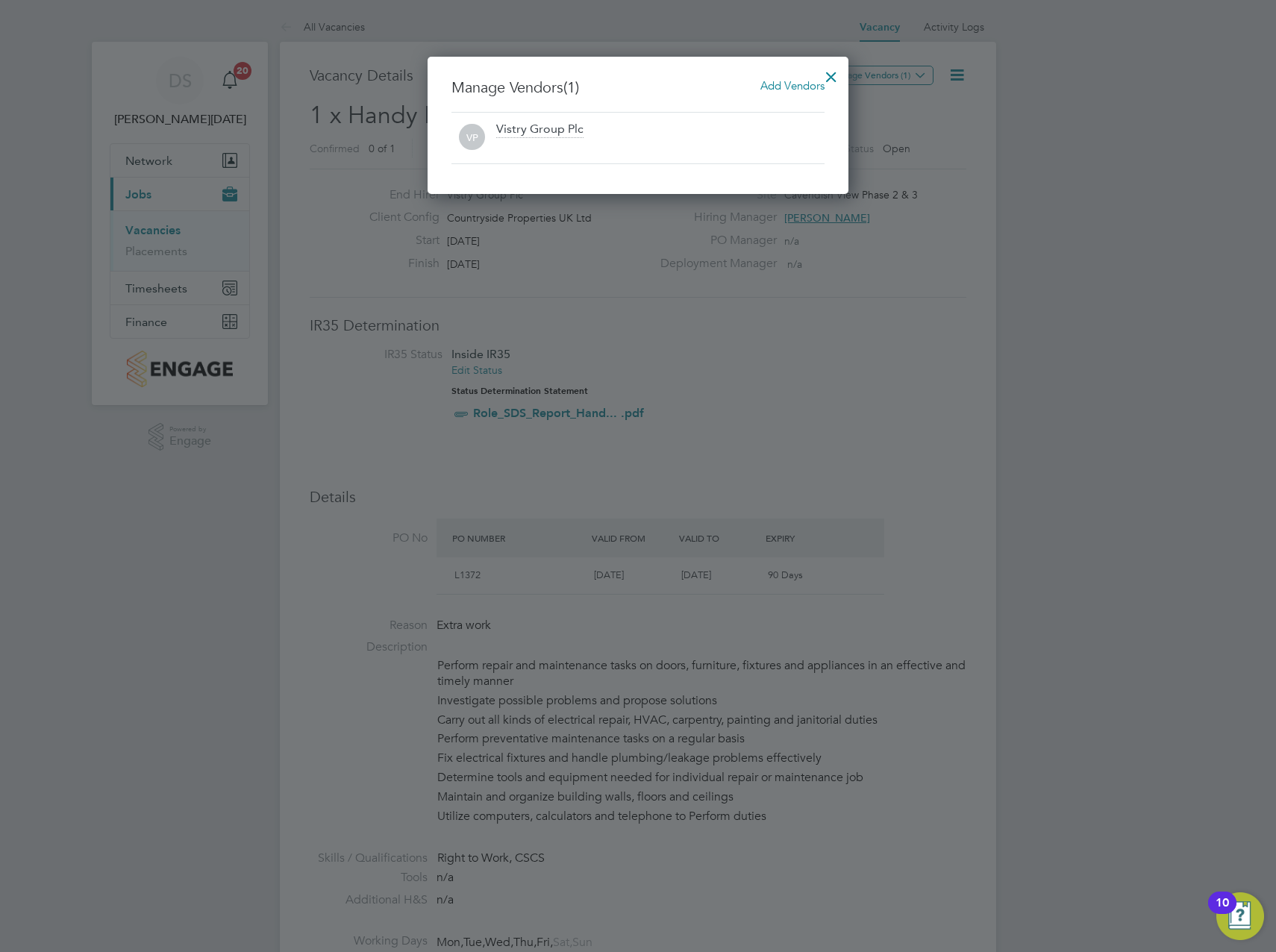
click at [786, 86] on span "Add Vendors" at bounding box center [792, 85] width 64 height 14
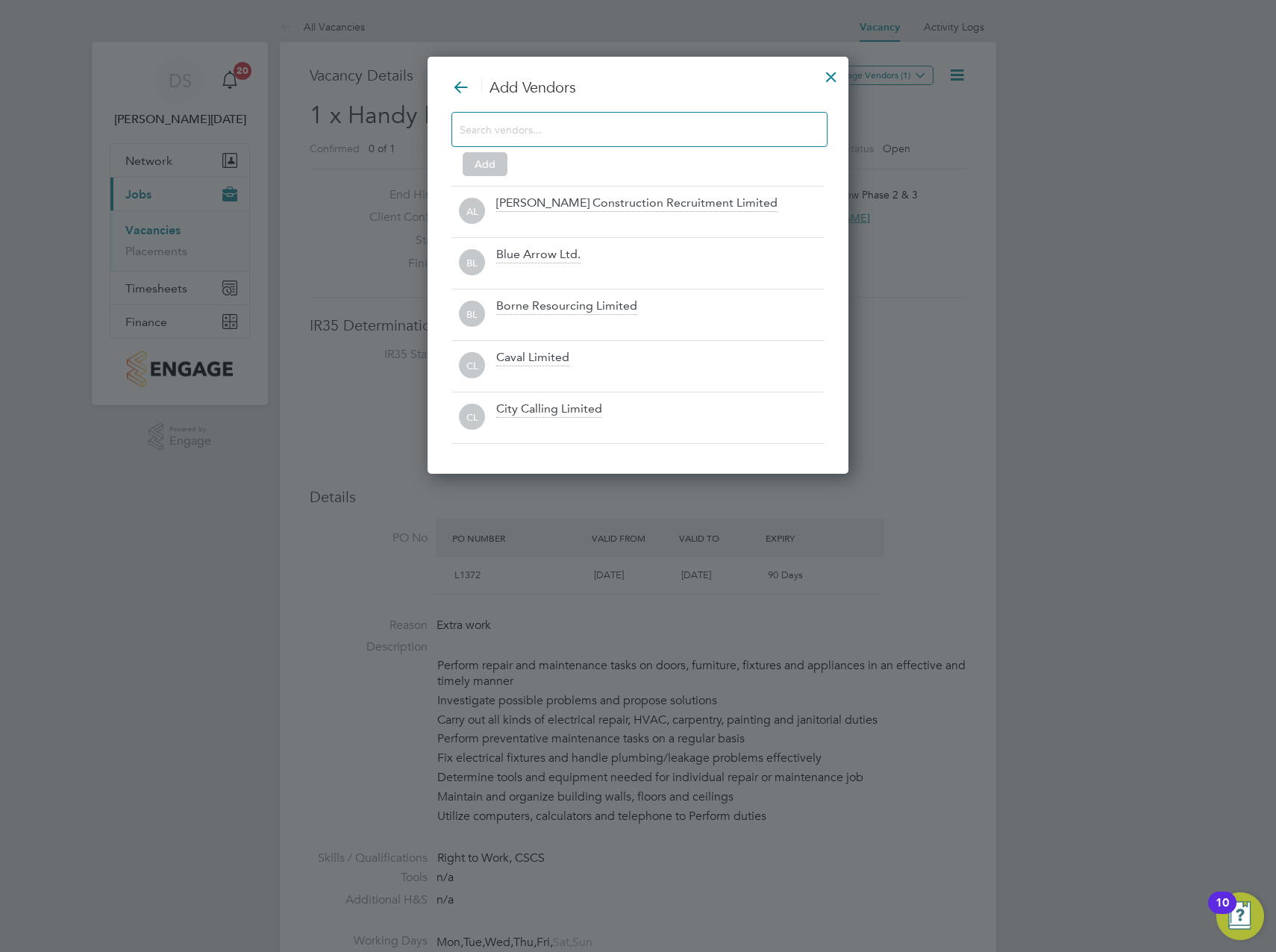
click at [724, 134] on input at bounding box center [627, 128] width 335 height 19
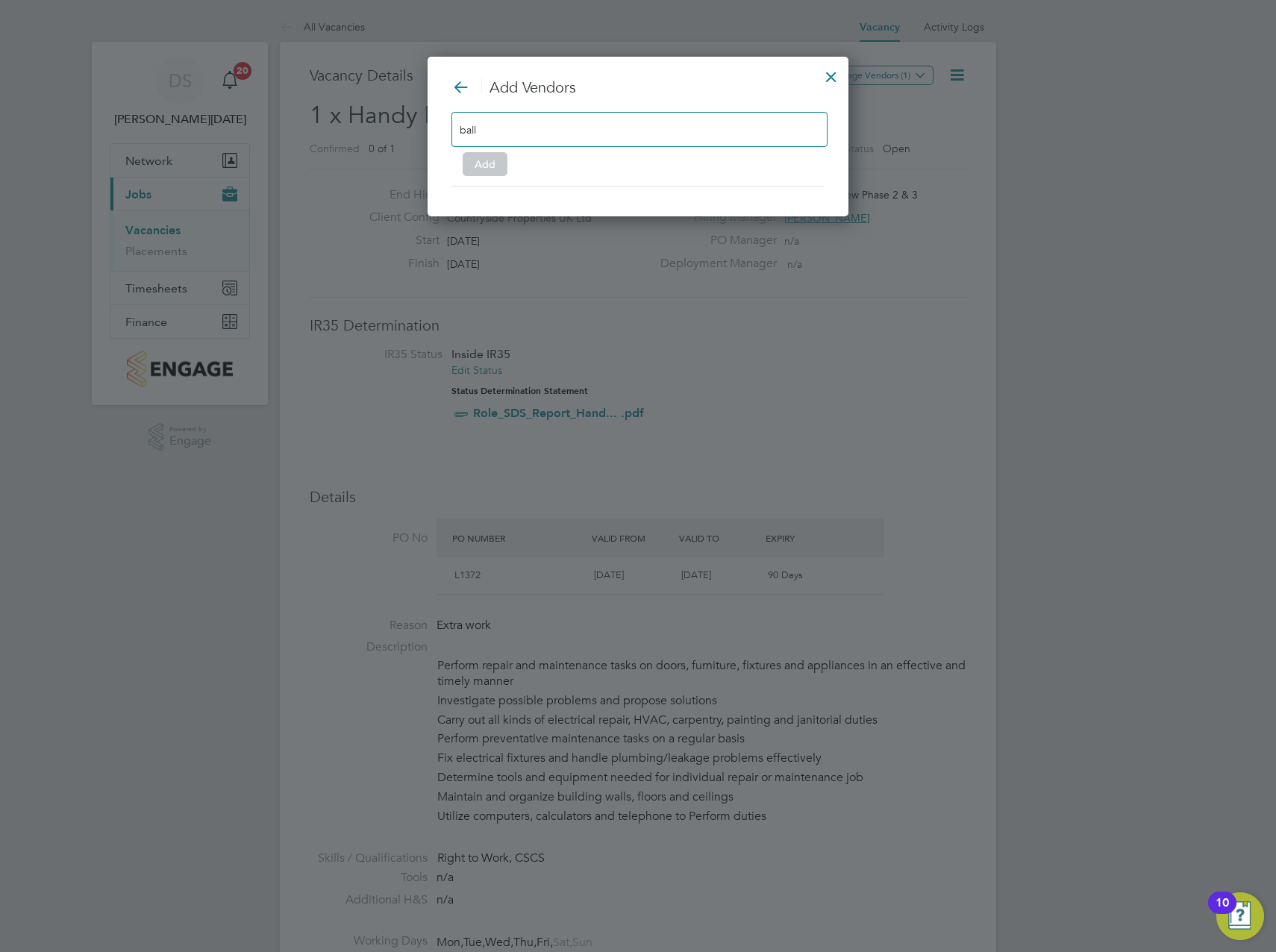
click at [783, 115] on div "ball" at bounding box center [639, 129] width 376 height 35
click at [766, 129] on div "ball" at bounding box center [639, 129] width 376 height 35
click at [731, 132] on div "ball" at bounding box center [639, 129] width 376 height 35
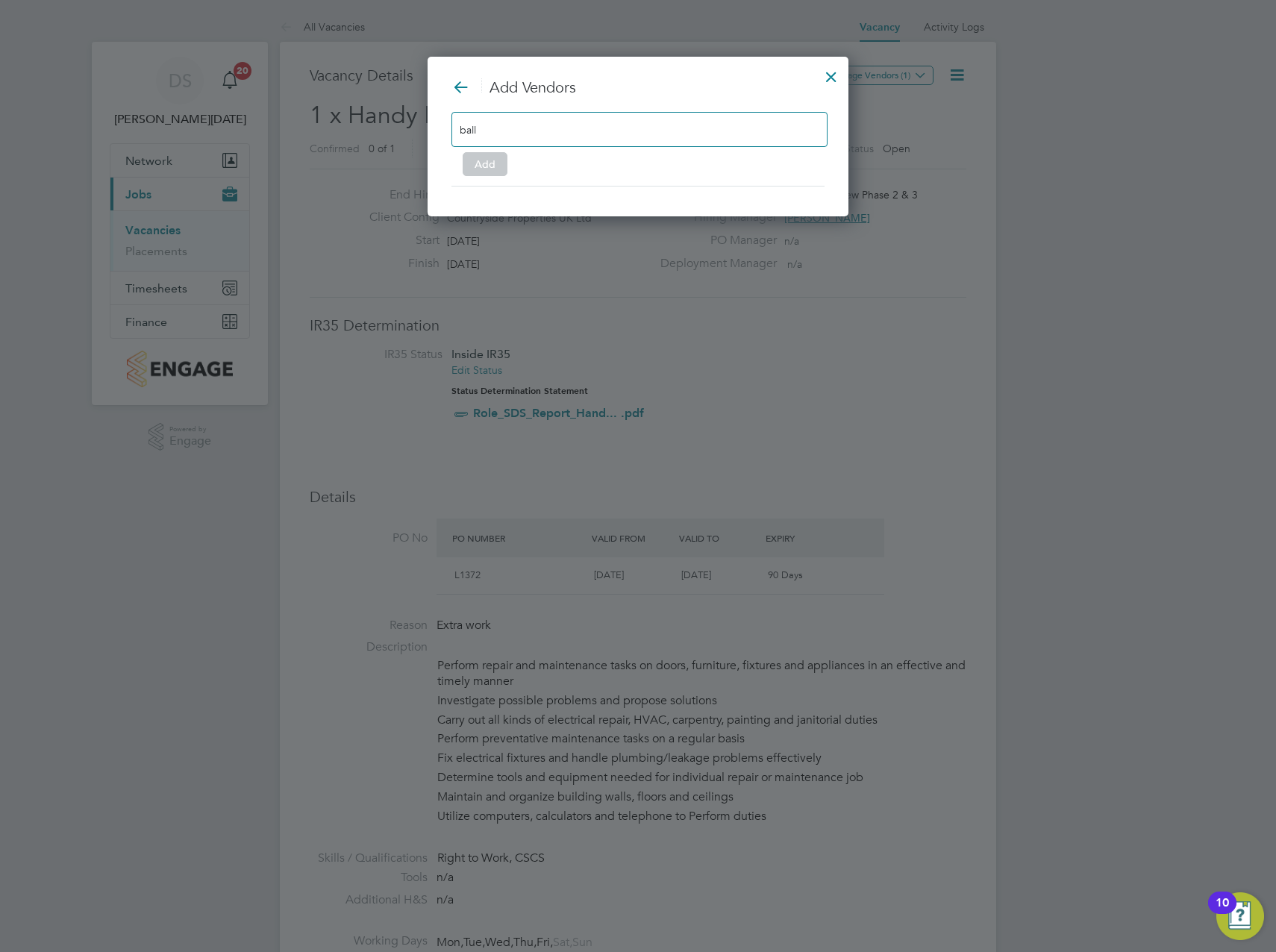
click at [544, 129] on input "ball" at bounding box center [506, 128] width 93 height 19
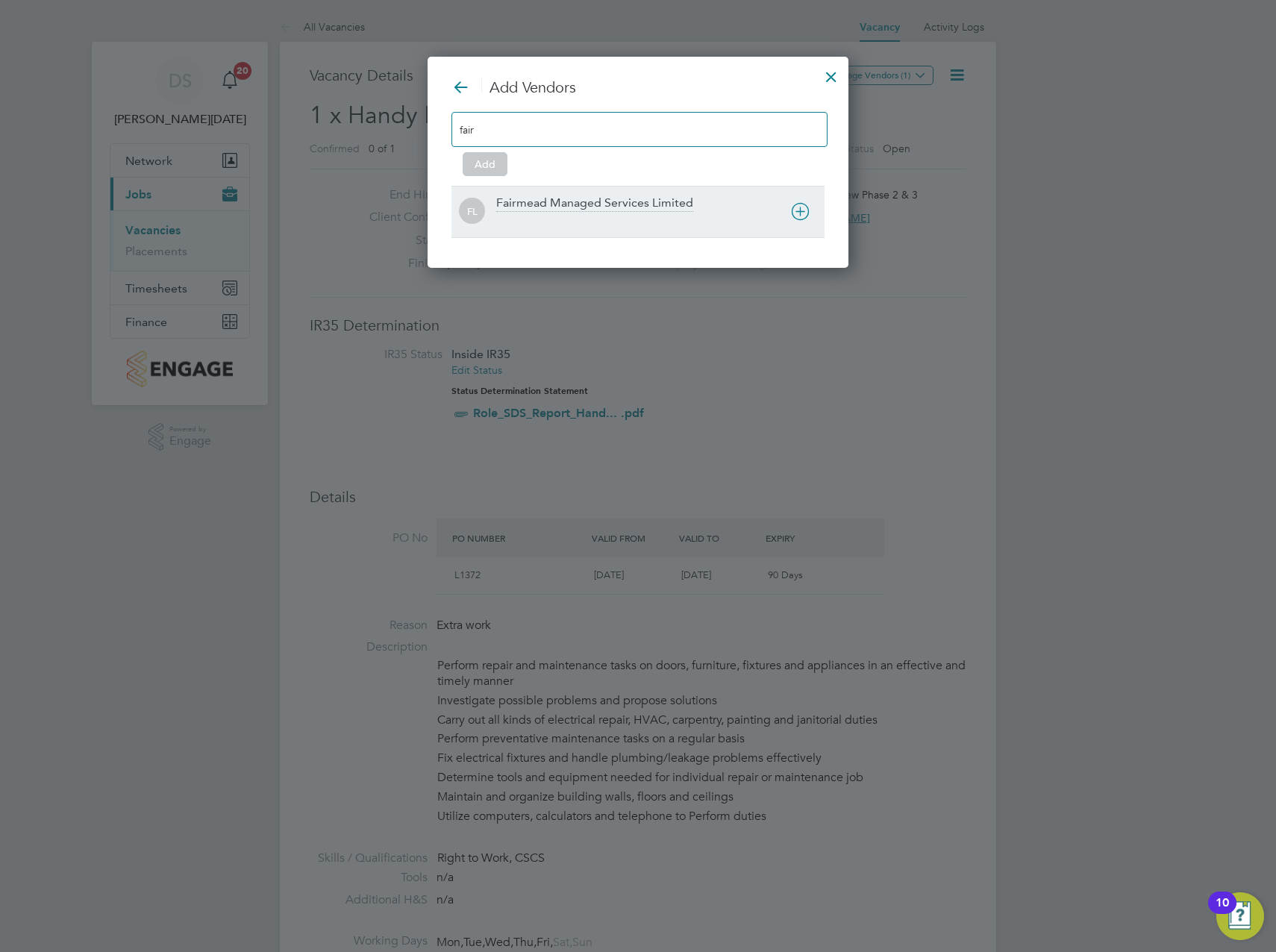
type input "fair"
click at [800, 208] on icon at bounding box center [800, 211] width 19 height 19
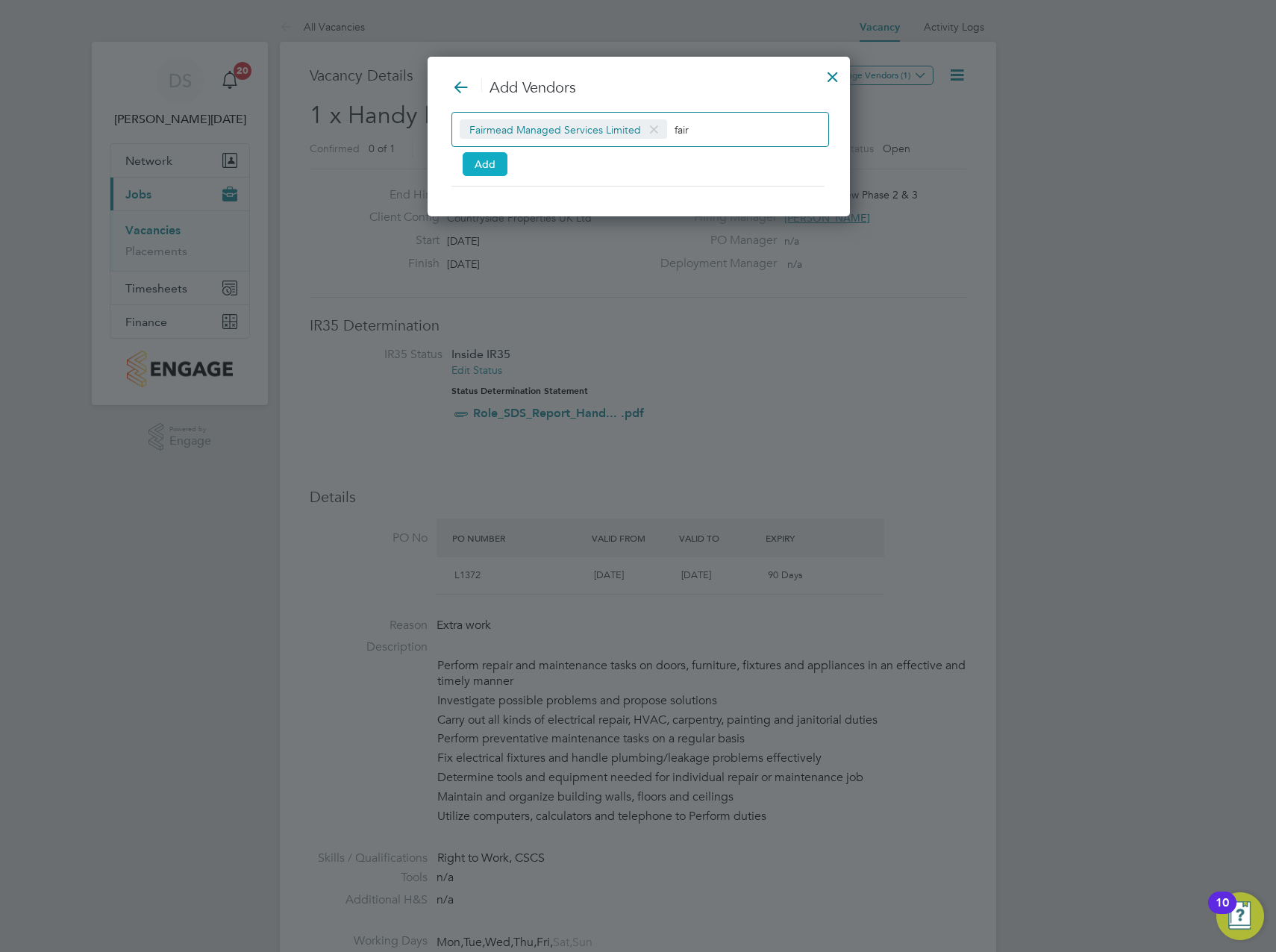
click at [500, 169] on button "Add" at bounding box center [485, 165] width 45 height 24
click at [476, 160] on button "Add" at bounding box center [485, 165] width 45 height 24
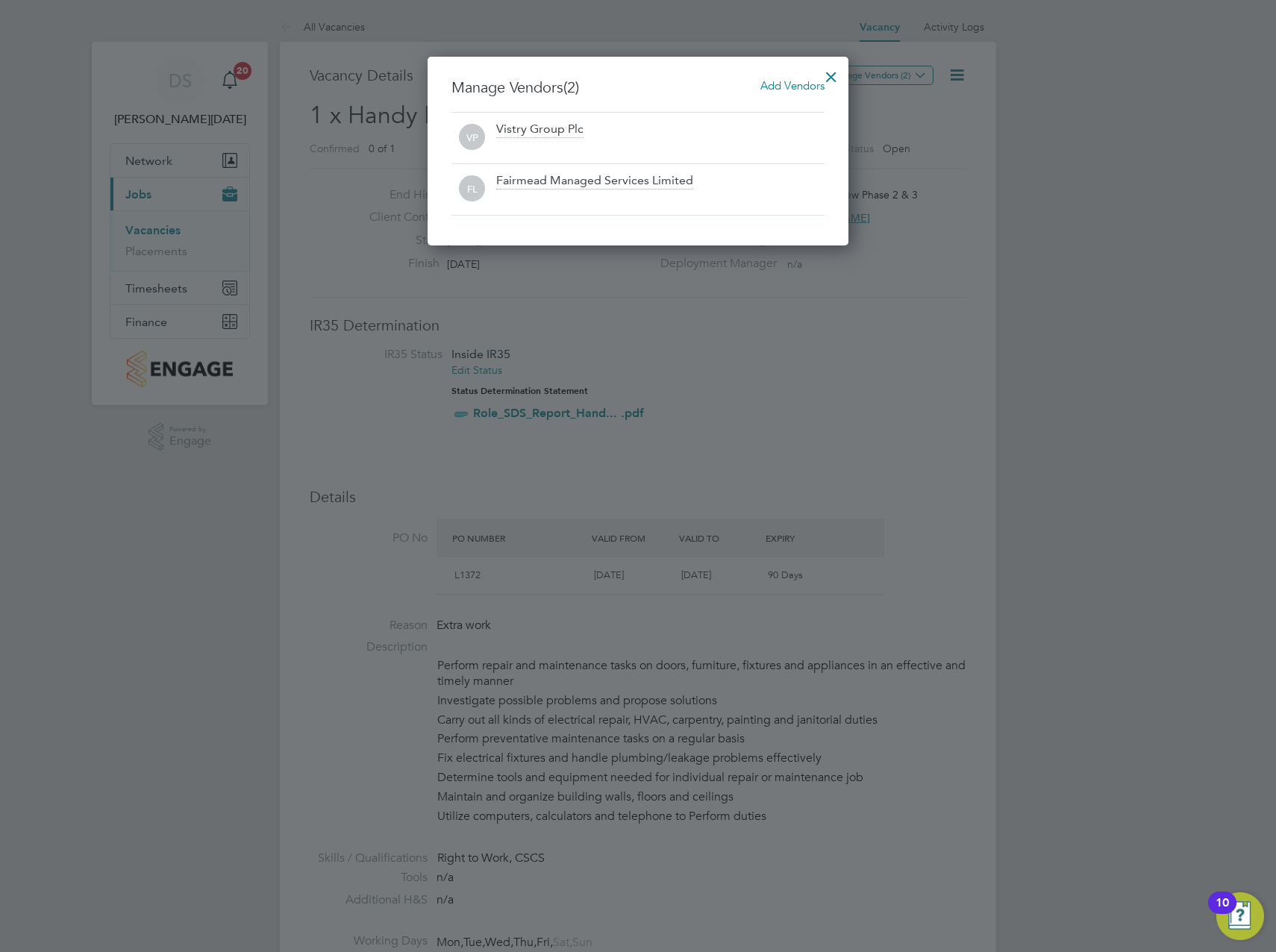
click at [838, 72] on div at bounding box center [830, 72] width 27 height 27
